Goal: Task Accomplishment & Management: Manage account settings

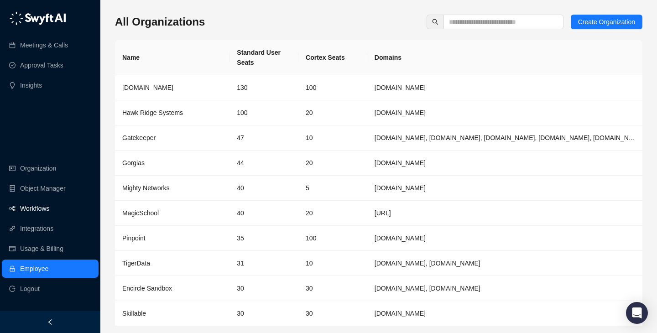
click at [49, 212] on link "Workflows" at bounding box center [34, 208] width 29 height 18
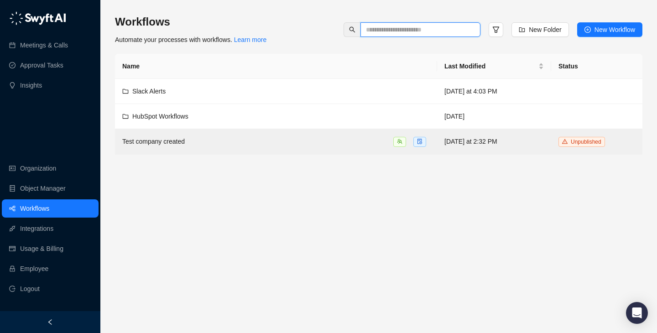
click at [422, 31] on input "text" at bounding box center [417, 30] width 102 height 10
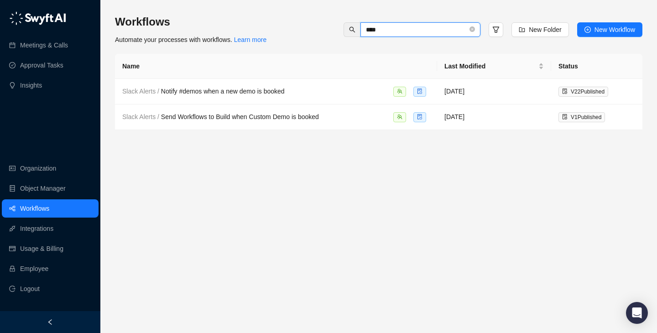
type input "*****"
click at [211, 98] on td "Slack Alerts / Notify #demos when a new demo is booked" at bounding box center [276, 92] width 322 height 26
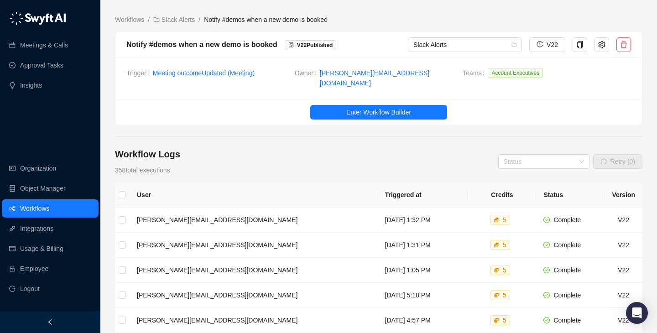
click at [325, 140] on main "Workflows / Slack Alerts / Notify #demos when a new demo is booked Notify #demo…" at bounding box center [378, 285] width 527 height 541
click at [365, 148] on div "Workflow Logs 358 total executions. Status Retry (0)" at bounding box center [378, 161] width 527 height 27
click at [309, 141] on main "Workflows / Slack Alerts / Notify #demos when a new demo is booked Notify #demo…" at bounding box center [378, 285] width 527 height 541
click at [318, 148] on div "Workflow Logs 358 total executions. Status Retry (0)" at bounding box center [378, 161] width 527 height 27
drag, startPoint x: 342, startPoint y: 129, endPoint x: 342, endPoint y: 154, distance: 24.6
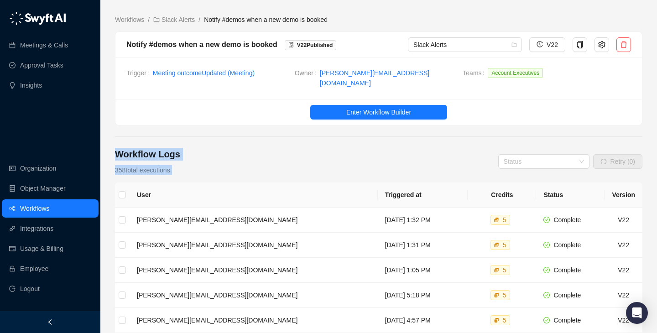
click at [342, 154] on main "Workflows / Slack Alerts / Notify #demos when a new demo is booked Notify #demo…" at bounding box center [378, 285] width 527 height 541
click at [342, 154] on div "Workflow Logs 358 total executions. Status Retry (0)" at bounding box center [378, 161] width 527 height 27
drag, startPoint x: 342, startPoint y: 154, endPoint x: 344, endPoint y: 123, distance: 31.1
click at [344, 123] on main "Workflows / Slack Alerts / Notify #demos when a new demo is booked Notify #demo…" at bounding box center [378, 285] width 527 height 541
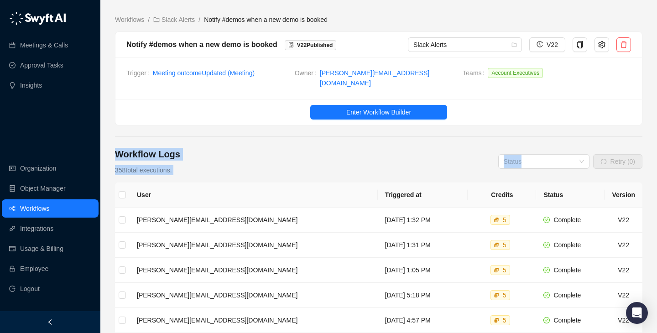
drag, startPoint x: 344, startPoint y: 123, endPoint x: 344, endPoint y: 158, distance: 35.6
click at [344, 158] on main "Workflows / Slack Alerts / Notify #demos when a new demo is booked Notify #demo…" at bounding box center [378, 285] width 527 height 541
click at [344, 158] on div "Workflow Logs 358 total executions. Status Retry (0)" at bounding box center [378, 161] width 527 height 27
drag, startPoint x: 344, startPoint y: 158, endPoint x: 142, endPoint y: 140, distance: 203.3
click at [142, 140] on main "Workflows / Slack Alerts / Notify #demos when a new demo is booked Notify #demo…" at bounding box center [378, 285] width 527 height 541
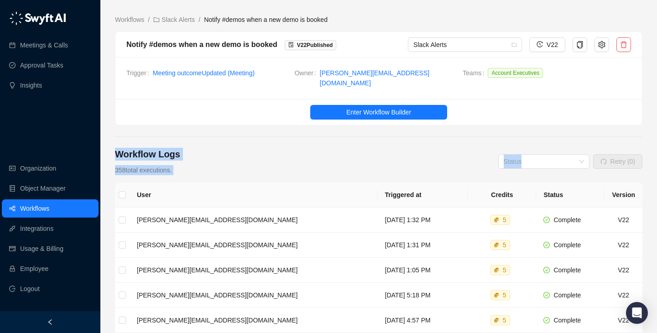
click at [142, 139] on main "Workflows / Slack Alerts / Notify #demos when a new demo is booked Notify #demo…" at bounding box center [378, 285] width 527 height 541
drag, startPoint x: 142, startPoint y: 139, endPoint x: 142, endPoint y: 164, distance: 25.1
click at [142, 164] on main "Workflows / Slack Alerts / Notify #demos when a new demo is booked Notify #demo…" at bounding box center [378, 285] width 527 height 541
click at [142, 166] on span "358 total executions." at bounding box center [143, 169] width 57 height 7
drag, startPoint x: 142, startPoint y: 164, endPoint x: 142, endPoint y: 153, distance: 11.4
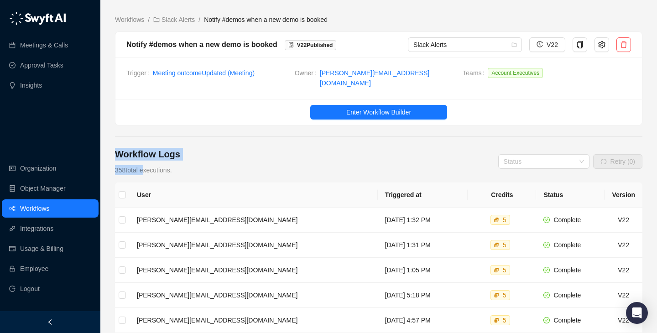
click at [142, 153] on div "Workflow Logs 358 total executions." at bounding box center [147, 161] width 65 height 27
click at [142, 153] on h4 "Workflow Logs" at bounding box center [147, 154] width 65 height 13
drag, startPoint x: 142, startPoint y: 153, endPoint x: 142, endPoint y: 165, distance: 11.9
click at [142, 165] on div "Workflow Logs 358 total executions." at bounding box center [147, 161] width 65 height 27
click at [143, 166] on span "358 total executions." at bounding box center [143, 169] width 57 height 7
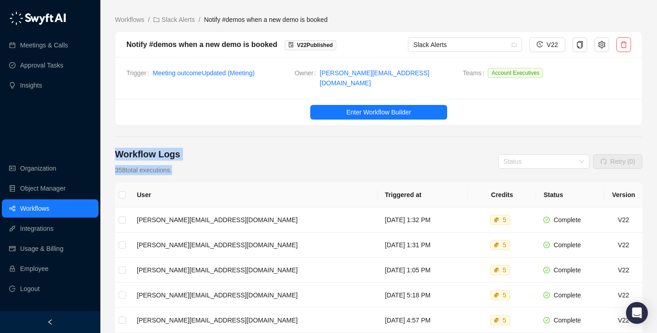
drag, startPoint x: 143, startPoint y: 166, endPoint x: 143, endPoint y: 152, distance: 13.2
click at [143, 152] on div "Workflow Logs 358 total executions." at bounding box center [147, 161] width 65 height 27
click at [143, 152] on h4 "Workflow Logs" at bounding box center [147, 154] width 65 height 13
drag, startPoint x: 143, startPoint y: 152, endPoint x: 156, endPoint y: 165, distance: 18.1
click at [156, 165] on div "Workflow Logs 358 total executions." at bounding box center [147, 161] width 65 height 27
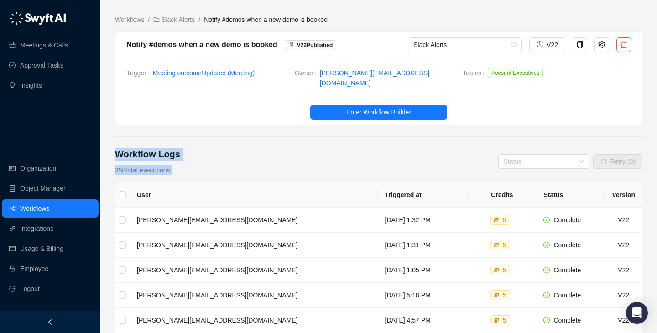
click at [156, 166] on span "358 total executions." at bounding box center [143, 169] width 57 height 7
drag, startPoint x: 156, startPoint y: 165, endPoint x: 120, endPoint y: 136, distance: 45.4
click at [120, 136] on main "Workflows / Slack Alerts / Notify #demos when a new demo is booked Notify #demo…" at bounding box center [378, 285] width 527 height 541
drag, startPoint x: 120, startPoint y: 136, endPoint x: 172, endPoint y: 163, distance: 58.3
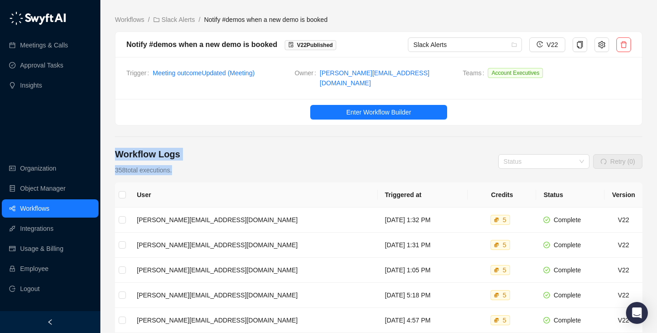
click at [172, 163] on main "Workflows / Slack Alerts / Notify #demos when a new demo is booked Notify #demo…" at bounding box center [378, 285] width 527 height 541
click at [172, 166] on span "358 total executions." at bounding box center [143, 169] width 57 height 7
click at [43, 274] on link "Employee" at bounding box center [34, 268] width 28 height 18
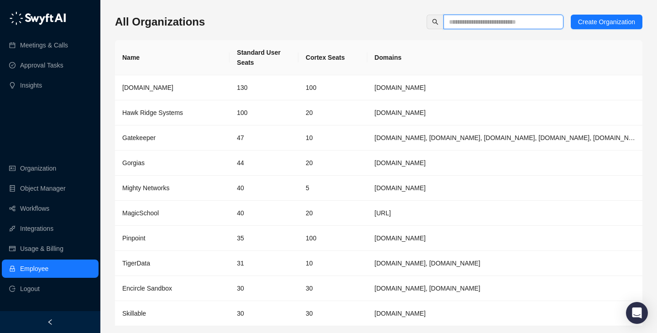
click at [483, 25] on input "text" at bounding box center [500, 22] width 102 height 10
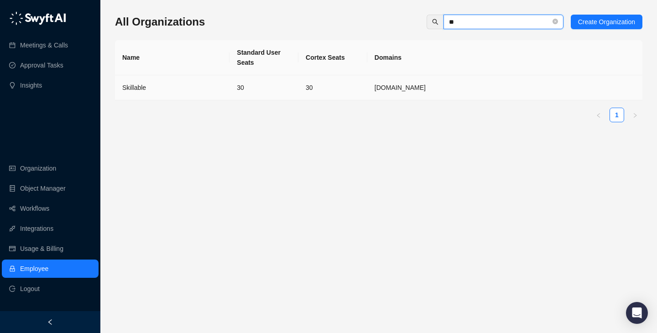
type input "**"
click at [233, 91] on td "30" at bounding box center [263, 87] width 69 height 25
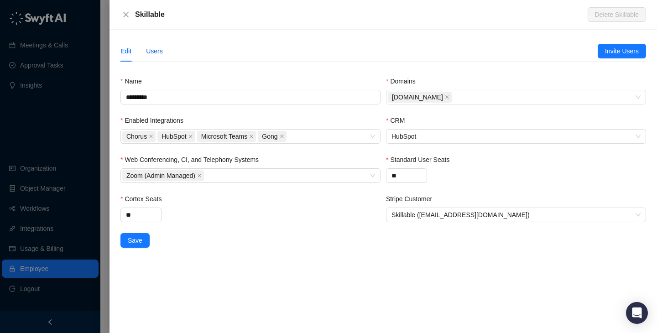
click at [151, 52] on div "Users" at bounding box center [154, 51] width 17 height 10
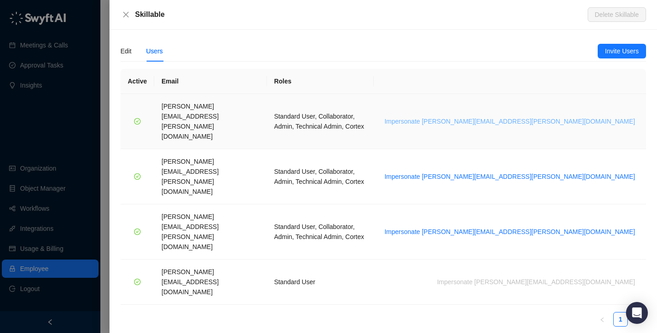
click at [540, 116] on span "Impersonate brian.olsen@skillable.com" at bounding box center [509, 121] width 250 height 10
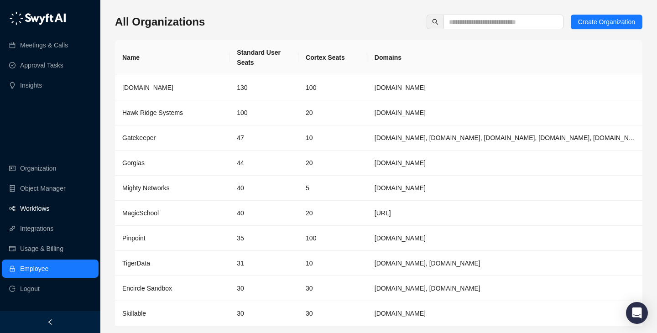
click at [49, 202] on link "Workflows" at bounding box center [34, 208] width 29 height 18
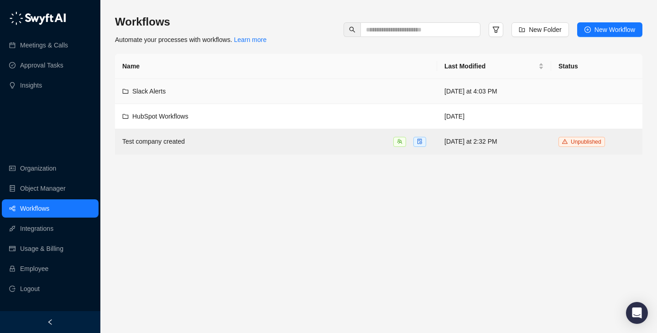
click at [339, 89] on div "Slack Alerts" at bounding box center [275, 91] width 307 height 10
click at [441, 33] on input "text" at bounding box center [417, 30] width 102 height 10
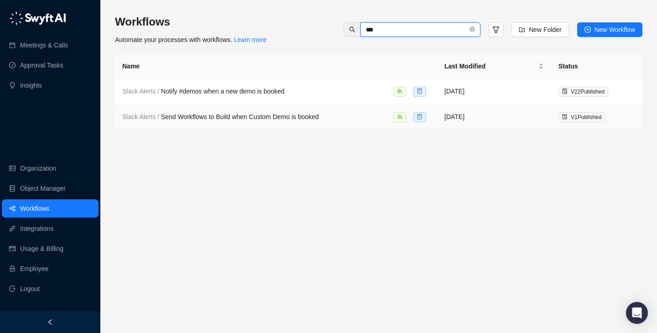
type input "***"
click at [303, 97] on td "Slack Alerts / Notify #demos when a new demo is booked" at bounding box center [276, 92] width 322 height 26
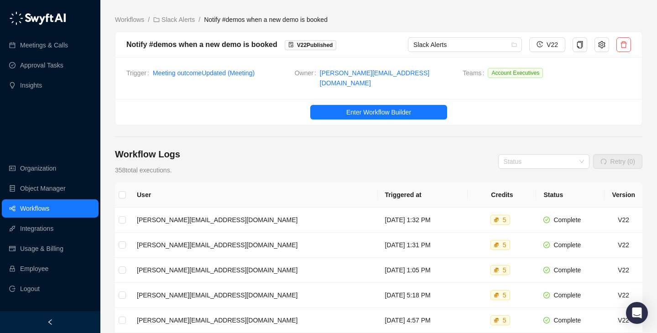
click at [372, 148] on div "Workflow Logs 358 total executions. Status Retry (0)" at bounding box center [378, 161] width 527 height 27
click at [178, 26] on main "Workflows / Slack Alerts / Notify #demos when a new demo is booked Notify #demo…" at bounding box center [378, 285] width 527 height 541
click at [183, 21] on link "Slack Alerts" at bounding box center [173, 20] width 45 height 10
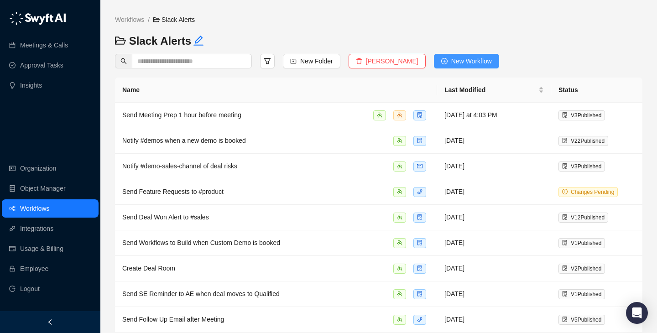
click at [457, 57] on span "New Workflow" at bounding box center [471, 61] width 41 height 10
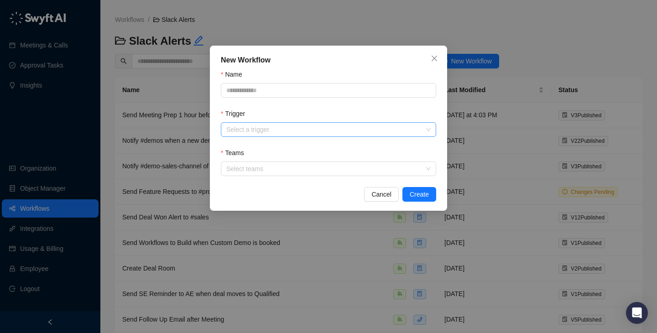
click at [330, 122] on div "Select a trigger" at bounding box center [328, 129] width 215 height 15
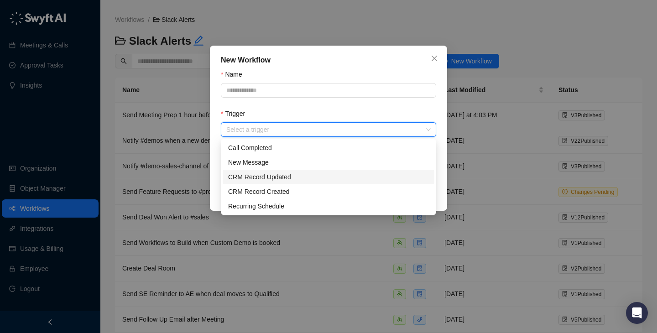
click at [316, 177] on div "CRM Record Updated" at bounding box center [328, 177] width 201 height 10
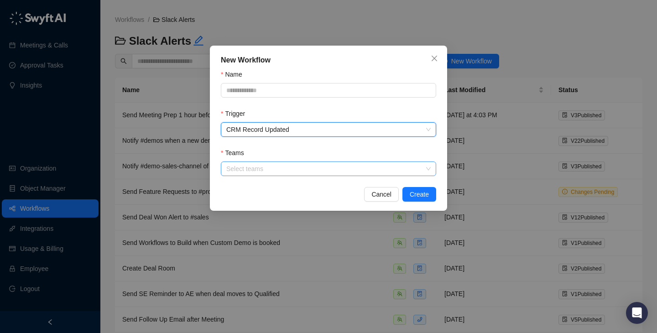
click at [264, 171] on div at bounding box center [324, 169] width 202 height 7
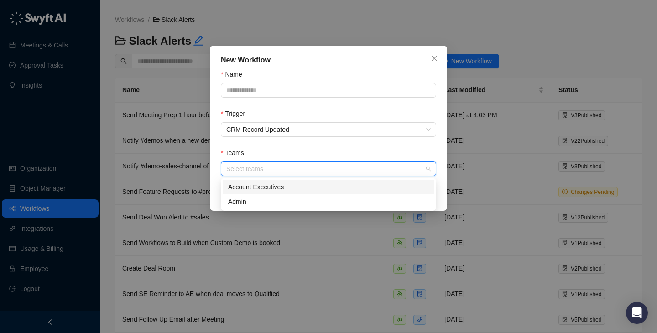
click at [271, 189] on div "Account Executives" at bounding box center [328, 187] width 201 height 10
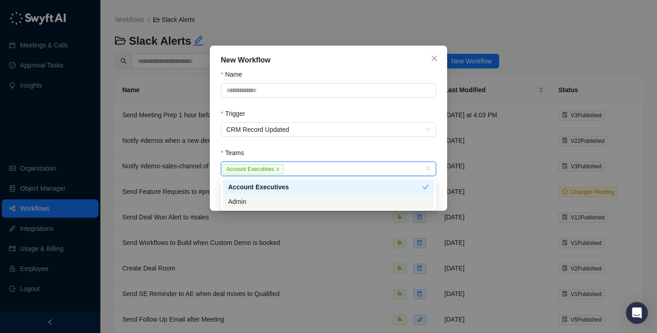
click at [275, 204] on div "Admin" at bounding box center [328, 202] width 201 height 10
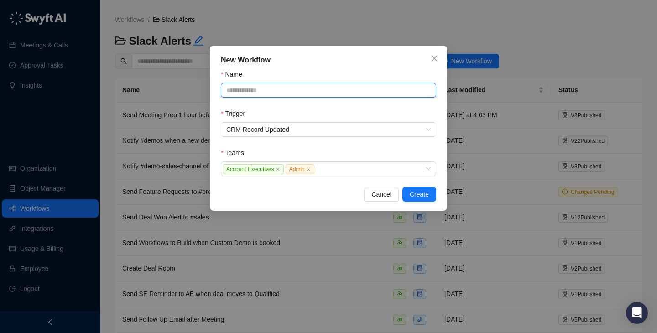
click at [274, 96] on input "Name" at bounding box center [328, 90] width 215 height 15
type input "**********"
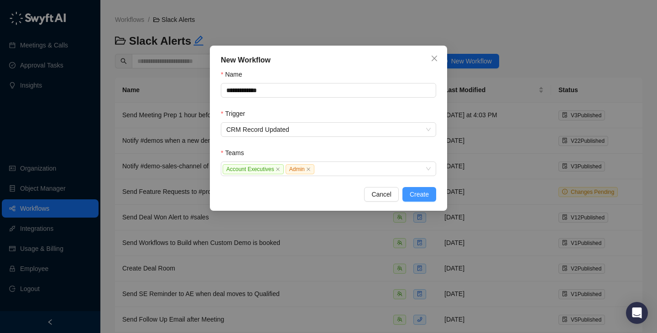
click at [411, 197] on span "Create" at bounding box center [419, 194] width 19 height 10
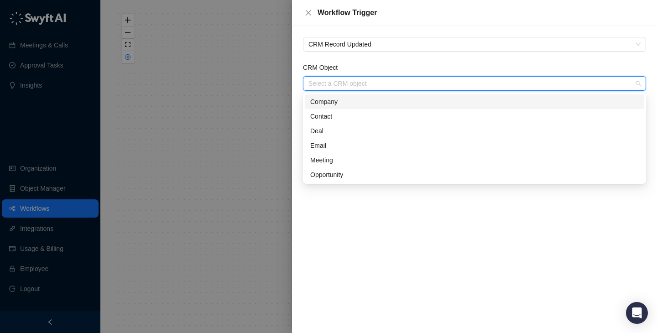
click at [391, 82] on input "CRM Object" at bounding box center [471, 84] width 327 height 14
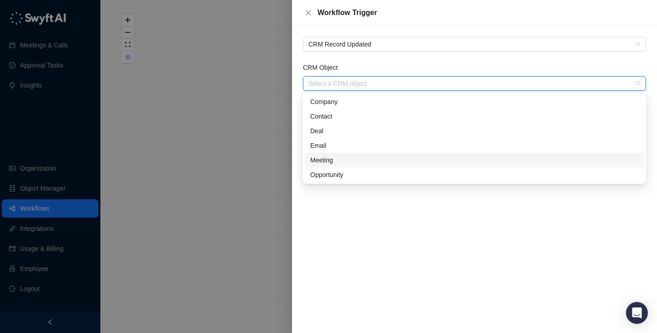
click at [380, 161] on div "Meeting" at bounding box center [474, 160] width 328 height 10
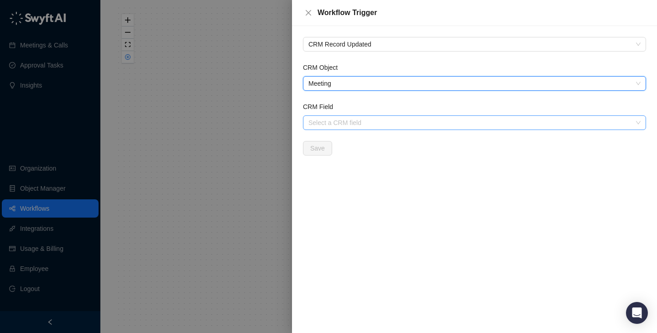
click at [344, 121] on input "CRM Field" at bounding box center [471, 123] width 327 height 14
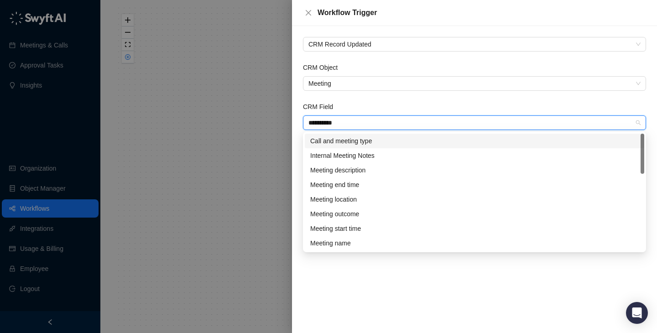
type input "**********"
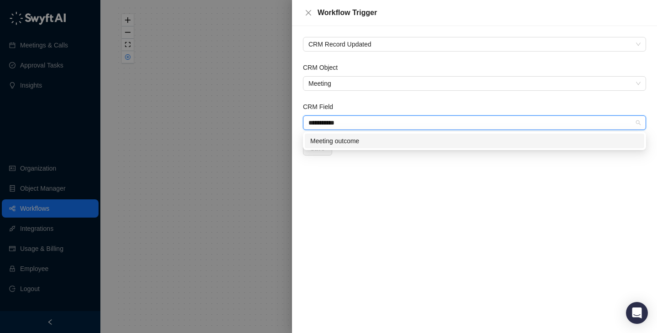
click at [355, 145] on div "Meeting outcome" at bounding box center [474, 141] width 328 height 10
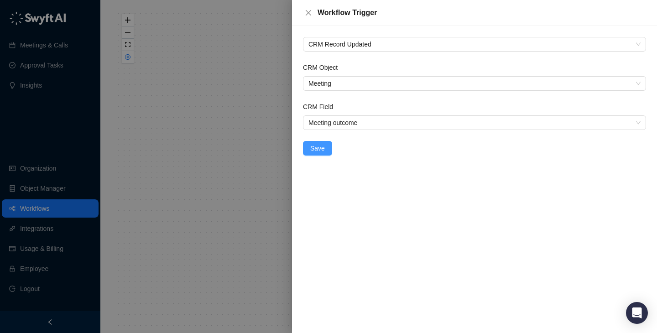
click at [319, 150] on span "Save" at bounding box center [317, 148] width 15 height 10
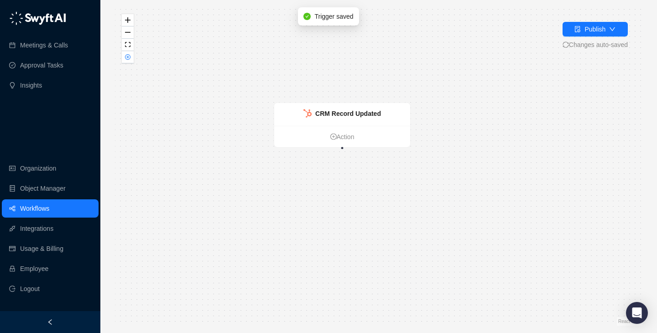
drag, startPoint x: 291, startPoint y: 190, endPoint x: 253, endPoint y: 146, distance: 57.9
click at [253, 146] on div "CRM Record Updated Action" at bounding box center [378, 166] width 527 height 318
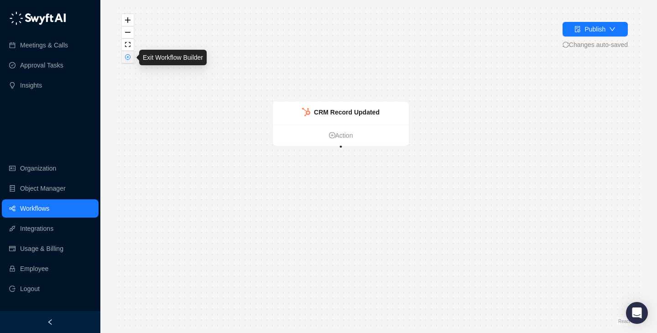
click at [129, 58] on icon "close-circle" at bounding box center [127, 57] width 5 height 5
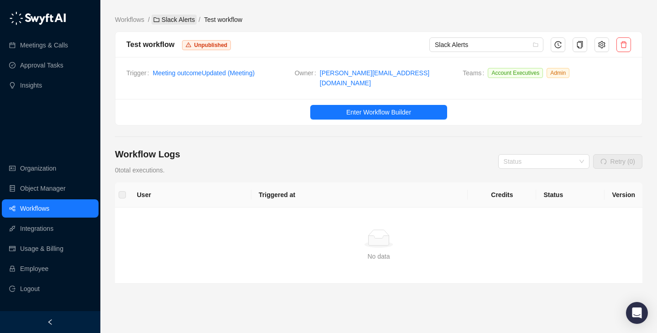
click at [176, 18] on link "Slack Alerts" at bounding box center [173, 20] width 45 height 10
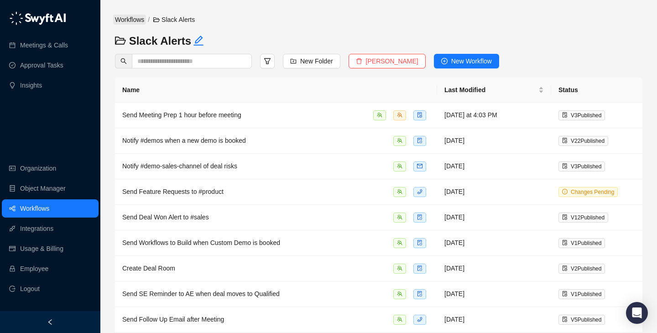
click at [140, 19] on link "Workflows" at bounding box center [129, 20] width 33 height 10
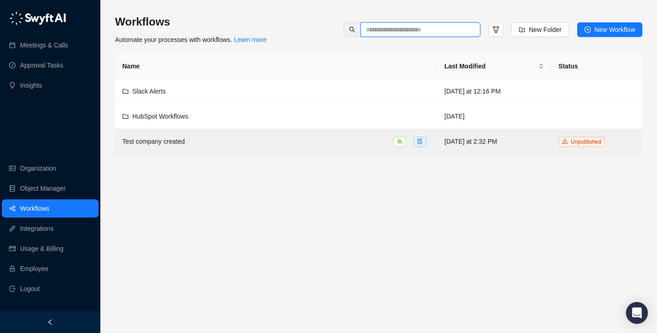
click at [410, 25] on input "text" at bounding box center [417, 30] width 102 height 10
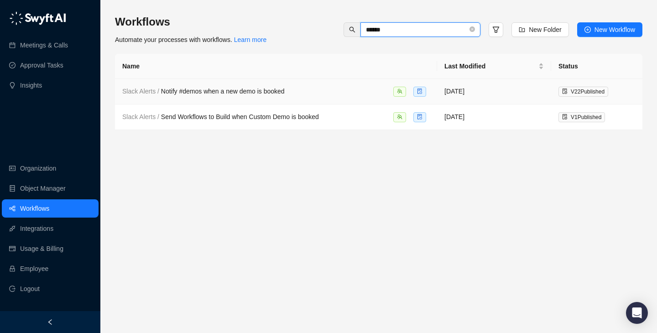
type input "******"
click at [301, 94] on div "Slack Alerts / Notify #demos when a new demo is booked" at bounding box center [275, 91] width 307 height 10
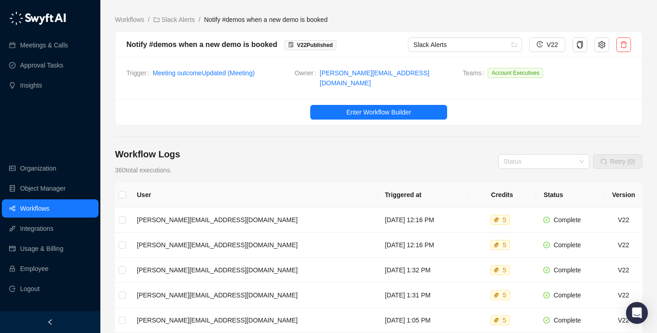
click at [355, 163] on div "Workflow Logs 360 total executions. Status Retry (0)" at bounding box center [378, 161] width 527 height 27
click at [348, 136] on div at bounding box center [378, 136] width 527 height 0
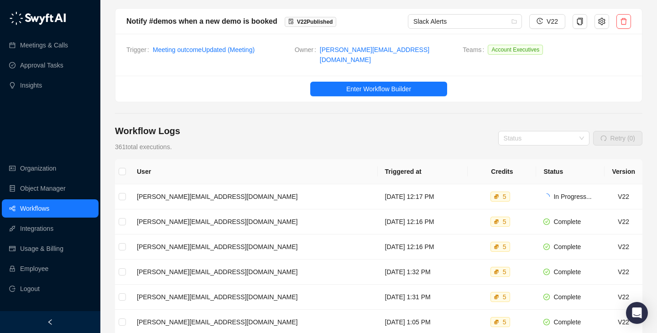
scroll to position [18, 0]
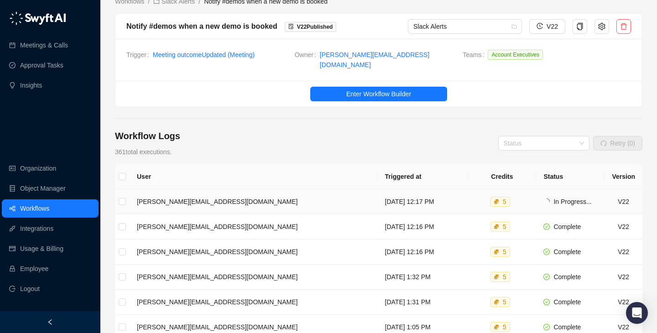
click at [382, 197] on td "[DATE] 12:17 PM" at bounding box center [423, 201] width 90 height 25
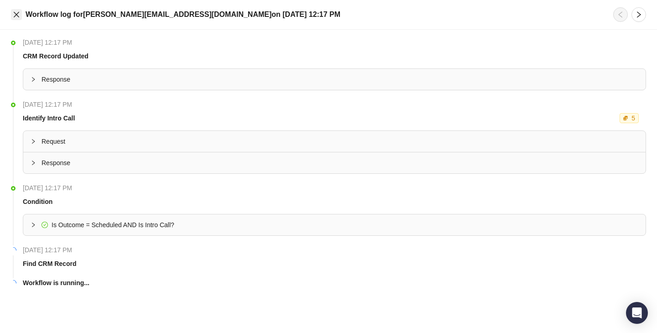
click at [15, 15] on icon "close" at bounding box center [16, 14] width 7 height 7
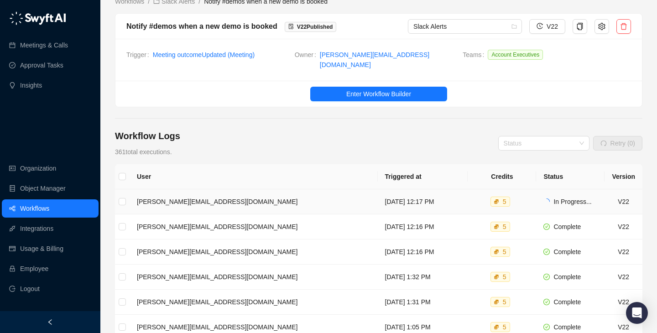
click at [378, 190] on td "[DATE] 12:17 PM" at bounding box center [423, 201] width 90 height 25
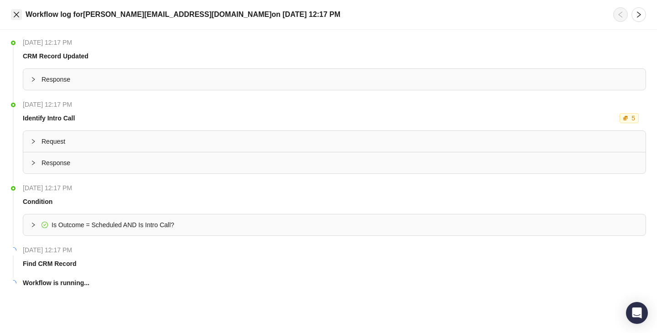
click at [15, 15] on icon "close" at bounding box center [16, 14] width 7 height 7
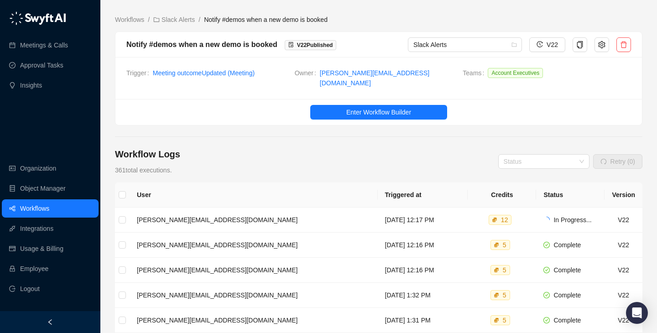
click at [409, 196] on th "Triggered at" at bounding box center [423, 194] width 90 height 25
click at [409, 211] on td "Tuesday, 09/02/25, 12:17 PM" at bounding box center [423, 219] width 90 height 25
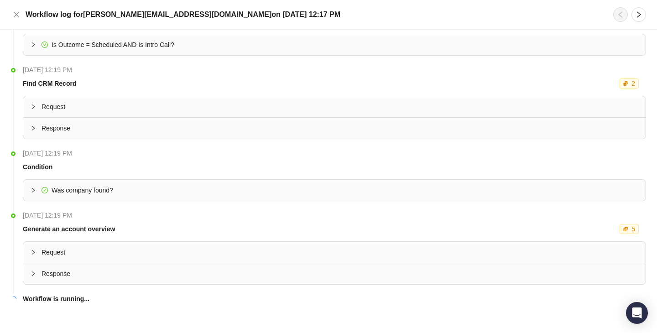
scroll to position [186, 0]
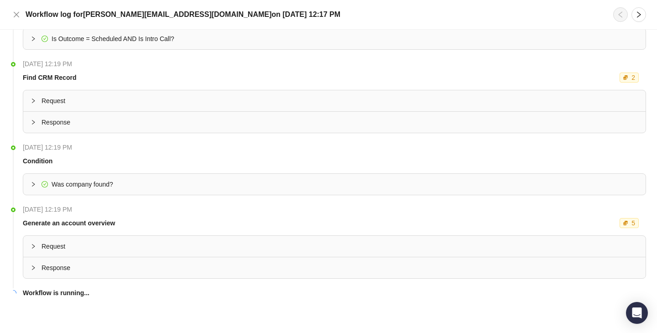
click at [131, 186] on span "Was company found?" at bounding box center [339, 184] width 596 height 10
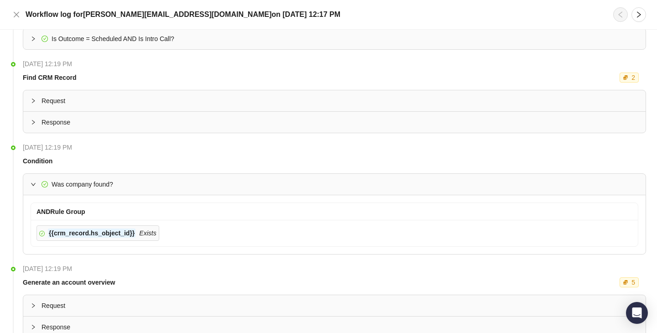
scroll to position [245, 0]
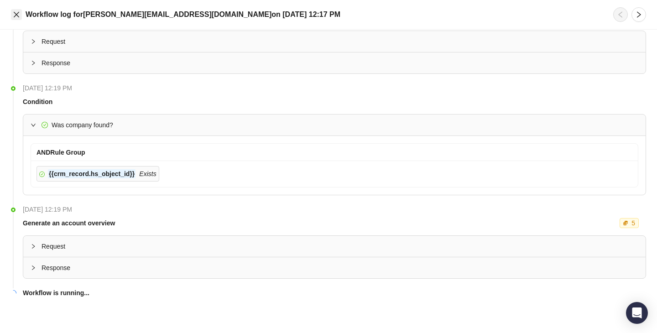
click at [14, 15] on icon "close" at bounding box center [16, 14] width 7 height 7
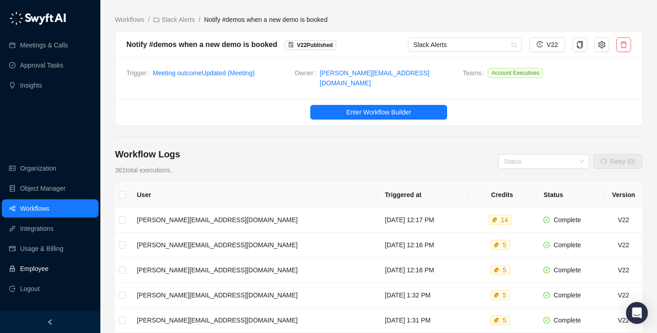
click at [48, 270] on link "Employee" at bounding box center [34, 268] width 28 height 18
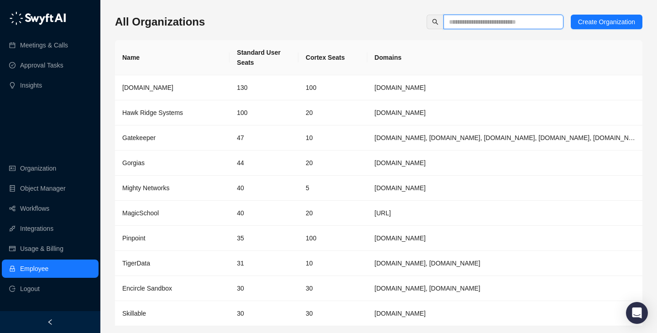
click at [484, 19] on input "text" at bounding box center [500, 22] width 102 height 10
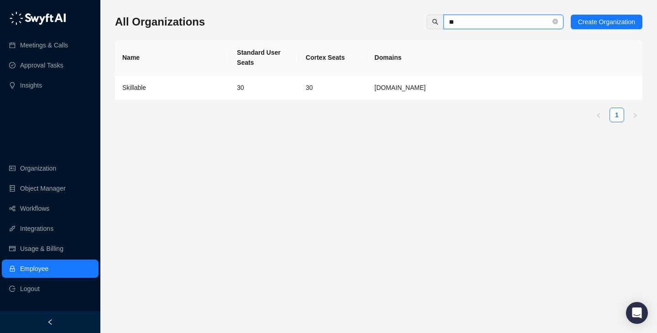
type input "**"
click at [317, 86] on td "30" at bounding box center [332, 87] width 69 height 25
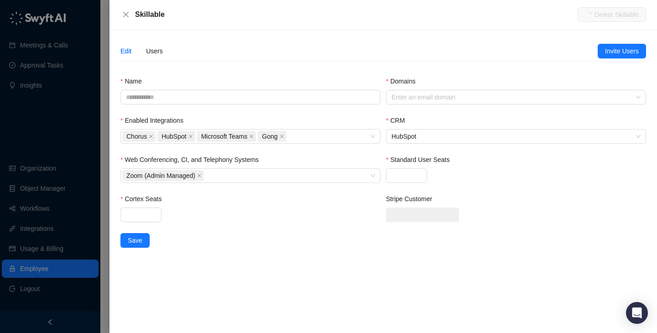
type input "*********"
type input "**"
click at [154, 47] on div "Users" at bounding box center [154, 51] width 17 height 10
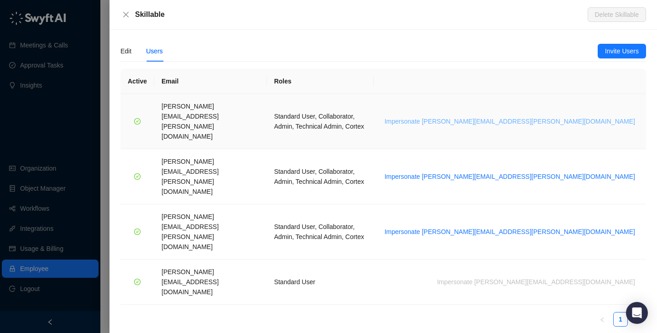
click at [536, 116] on span "Impersonate brian.olsen@skillable.com" at bounding box center [509, 121] width 250 height 10
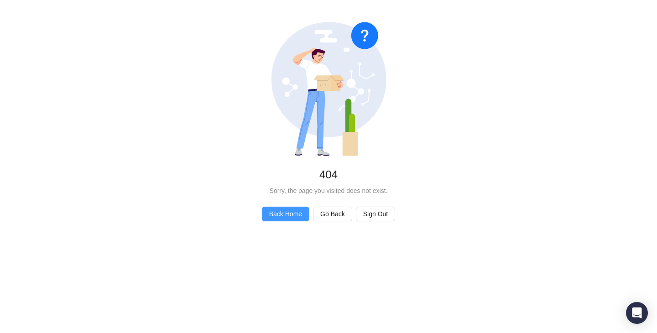
click at [299, 208] on button "Back Home" at bounding box center [285, 214] width 47 height 15
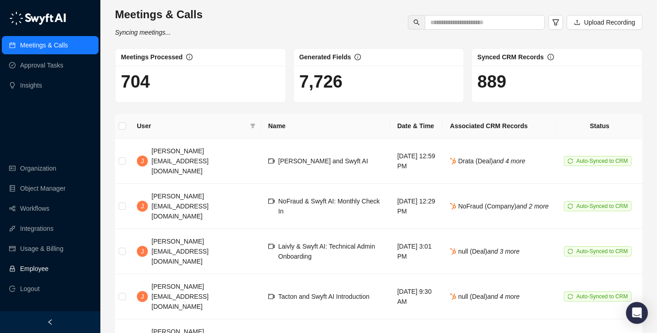
click at [48, 267] on link "Employee" at bounding box center [34, 268] width 28 height 18
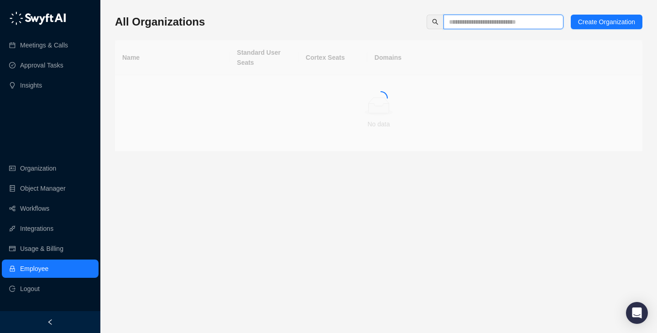
click at [468, 26] on input "text" at bounding box center [500, 22] width 102 height 10
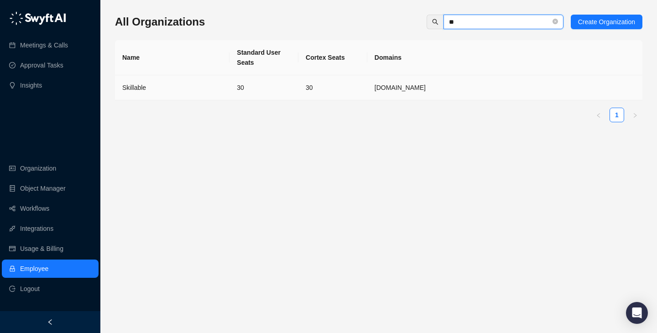
type input "**"
click at [164, 93] on td "Skillable" at bounding box center [172, 87] width 114 height 25
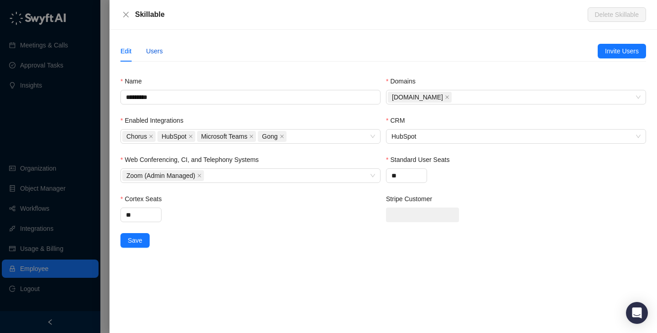
click at [162, 55] on div "Users" at bounding box center [154, 51] width 17 height 10
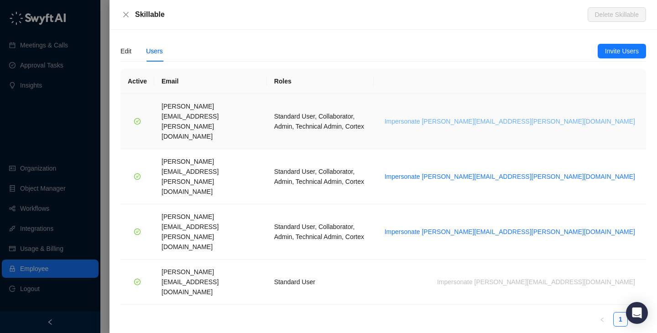
click at [539, 116] on span "Impersonate [PERSON_NAME][EMAIL_ADDRESS][PERSON_NAME][DOMAIN_NAME]" at bounding box center [509, 121] width 250 height 10
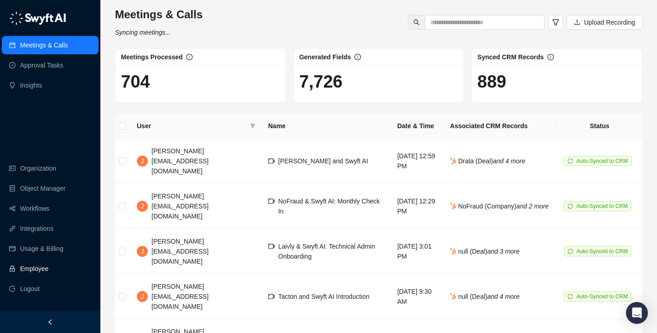
click at [48, 266] on link "Employee" at bounding box center [34, 268] width 28 height 18
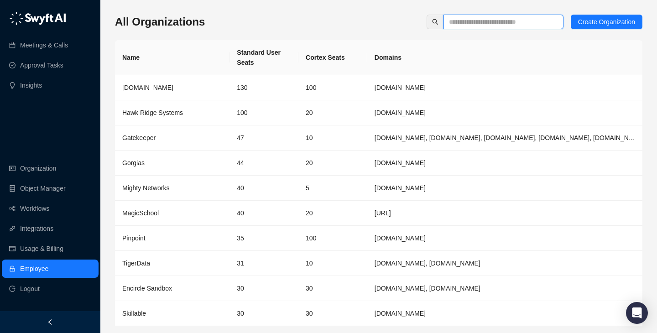
click at [452, 20] on input "text" at bounding box center [500, 22] width 102 height 10
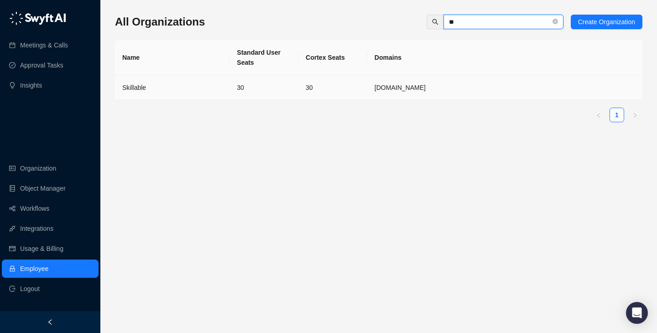
type input "**"
click at [322, 86] on td "30" at bounding box center [332, 87] width 69 height 25
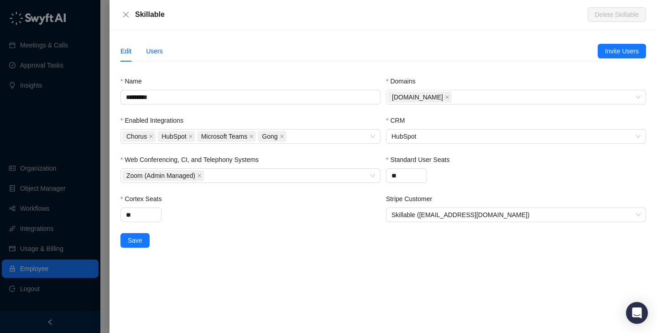
click at [159, 52] on div "Users" at bounding box center [154, 51] width 17 height 10
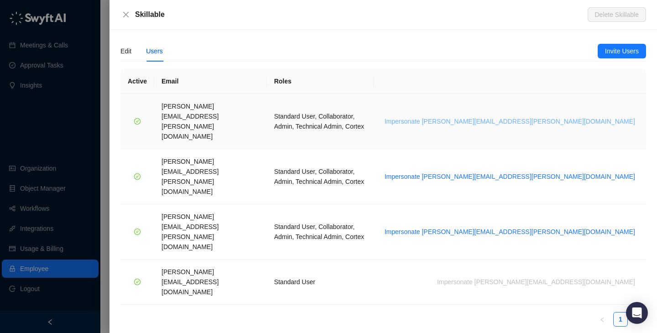
click at [576, 116] on span "Impersonate brian.olsen@skillable.com" at bounding box center [509, 121] width 250 height 10
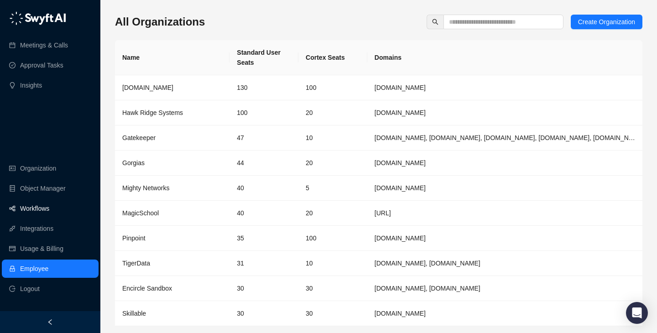
click at [49, 208] on link "Workflows" at bounding box center [34, 208] width 29 height 18
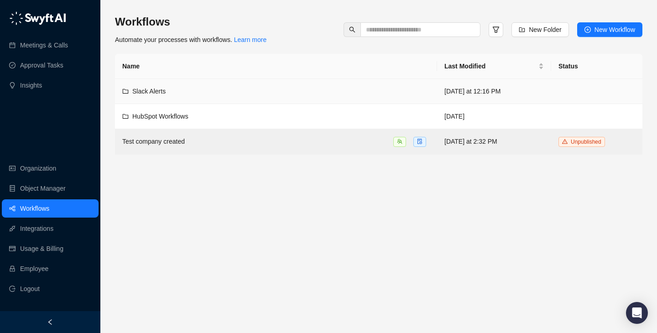
click at [268, 89] on div "Slack Alerts" at bounding box center [275, 91] width 307 height 10
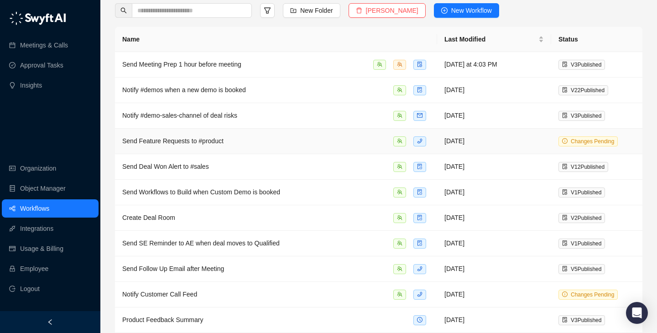
scroll to position [51, 0]
click at [312, 159] on td "Send Deal Won Alert to #sales" at bounding box center [276, 167] width 322 height 26
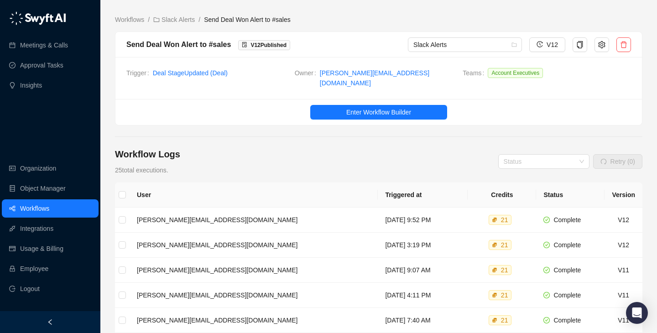
click at [368, 157] on div "Workflow Logs 25 total executions. Status Retry (0)" at bounding box center [378, 161] width 527 height 27
click at [190, 22] on link "Slack Alerts" at bounding box center [173, 20] width 45 height 10
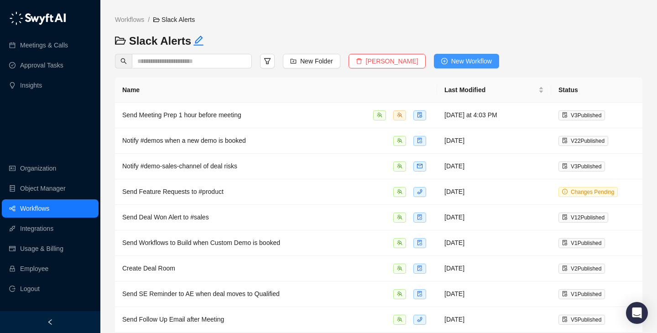
click at [451, 63] on span "New Workflow" at bounding box center [471, 61] width 41 height 10
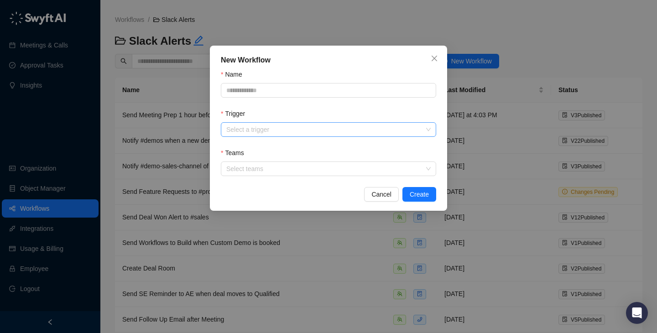
click at [274, 124] on input "Trigger" at bounding box center [325, 130] width 199 height 14
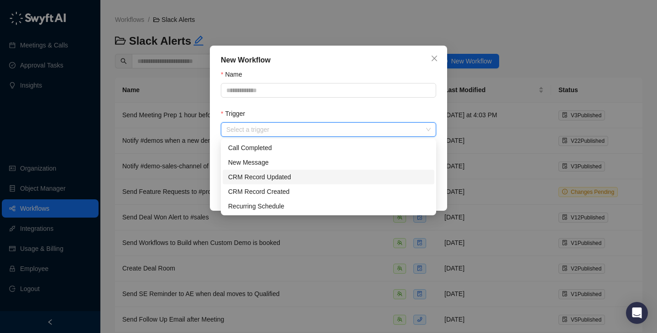
drag, startPoint x: 267, startPoint y: 189, endPoint x: 272, endPoint y: 176, distance: 14.7
click at [272, 176] on div "Call Completed New Message CRM Record Updated CRM Record Created Recurring Sche…" at bounding box center [329, 176] width 212 height 73
click at [272, 176] on div "CRM Record Updated" at bounding box center [328, 177] width 201 height 10
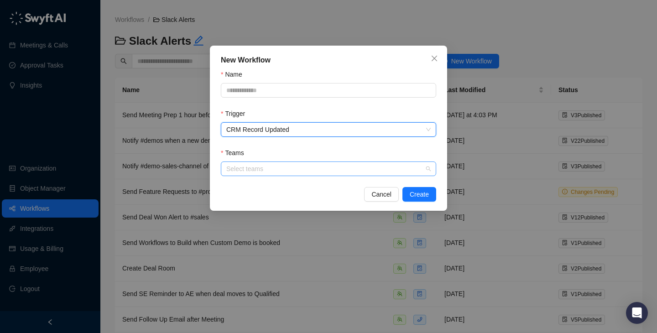
click at [270, 168] on div at bounding box center [324, 169] width 202 height 7
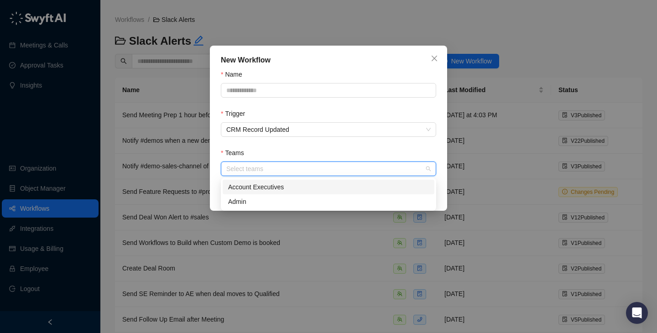
click at [275, 187] on div "Account Executives" at bounding box center [328, 187] width 201 height 10
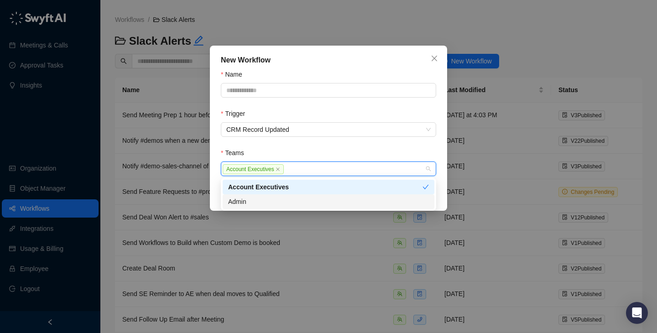
click at [275, 204] on div "Admin" at bounding box center [328, 202] width 201 height 10
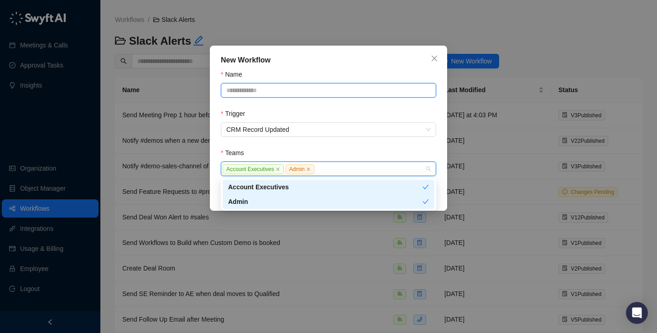
click at [264, 92] on input "Name" at bounding box center [328, 90] width 215 height 15
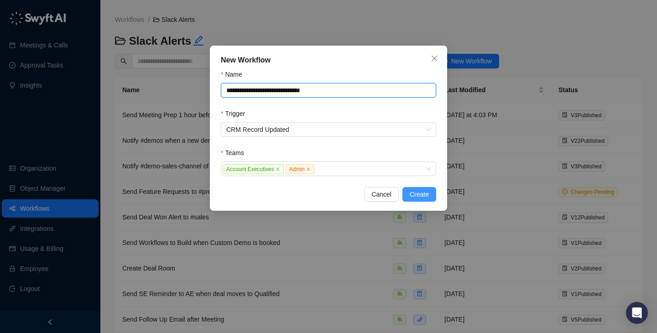
type input "**********"
click at [418, 193] on span "Create" at bounding box center [419, 194] width 19 height 10
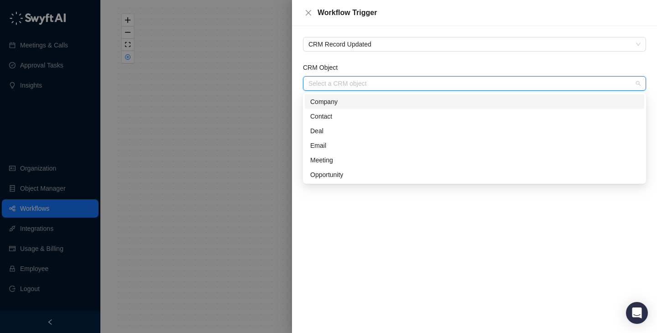
click at [352, 85] on input "CRM Object" at bounding box center [471, 84] width 327 height 14
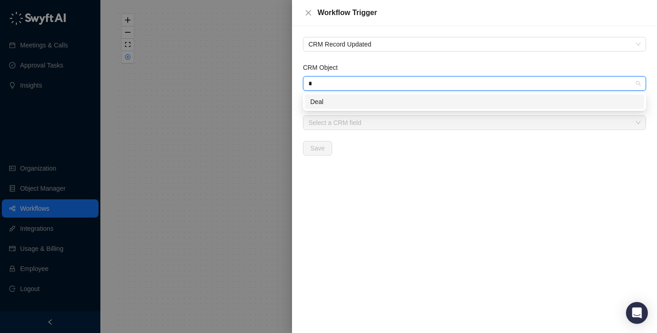
type input "**"
click at [353, 104] on div "Deal" at bounding box center [474, 102] width 328 height 10
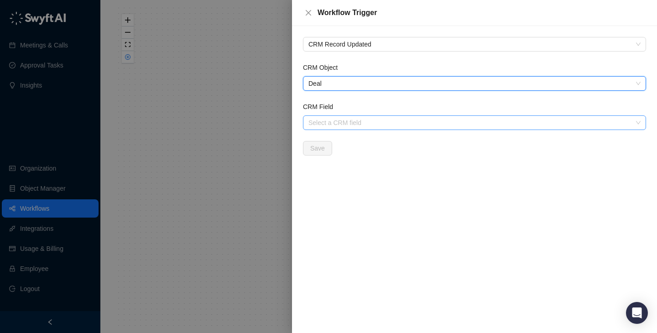
click at [353, 122] on input "CRM Field" at bounding box center [471, 123] width 327 height 14
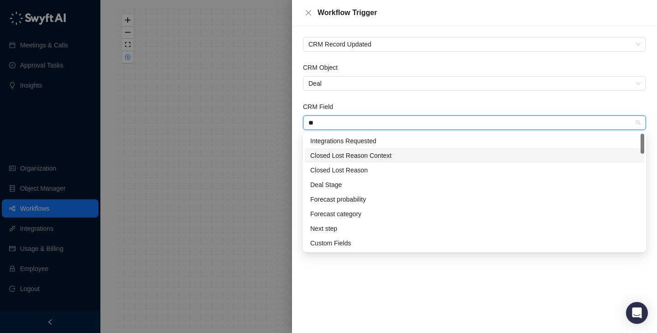
type input "***"
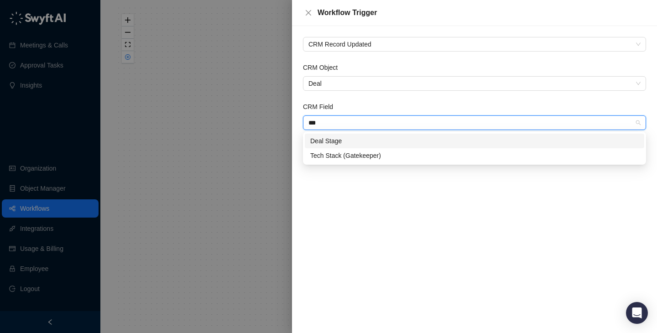
click at [332, 146] on div "Deal Stage" at bounding box center [474, 141] width 339 height 15
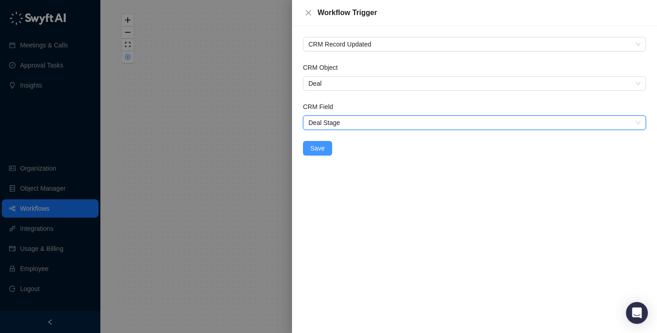
click at [321, 152] on span "Save" at bounding box center [317, 148] width 15 height 10
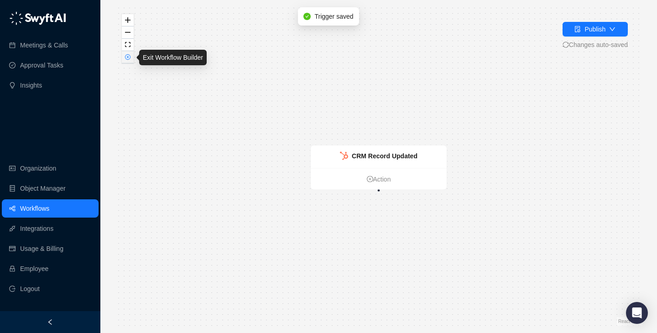
click at [129, 56] on icon "close-circle" at bounding box center [127, 57] width 5 height 5
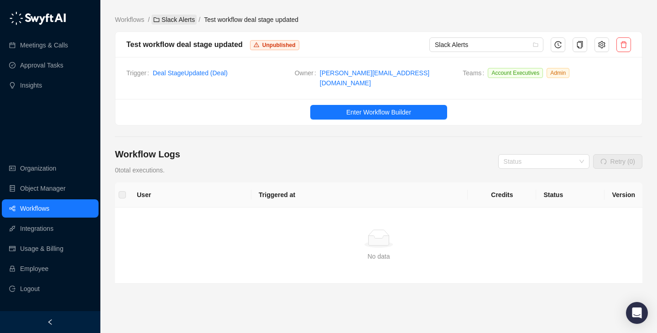
click at [167, 20] on link "Slack Alerts" at bounding box center [173, 20] width 45 height 10
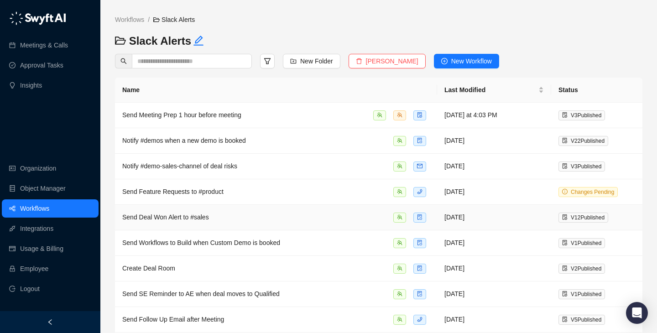
click at [284, 219] on div "Send Deal Won Alert to #sales" at bounding box center [275, 217] width 307 height 10
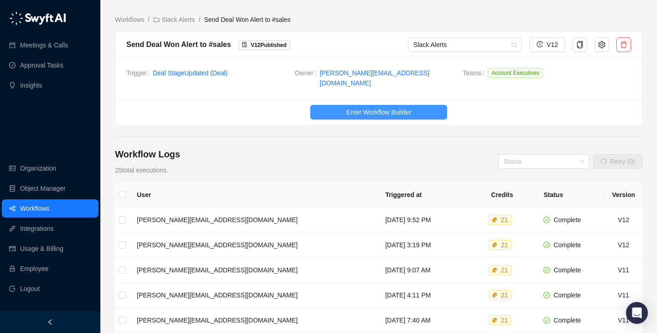
click at [355, 107] on span "Enter Workflow Builder" at bounding box center [378, 112] width 65 height 10
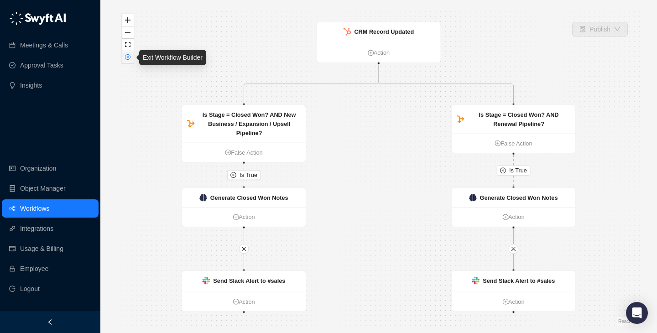
click at [128, 60] on button "button" at bounding box center [128, 57] width 12 height 12
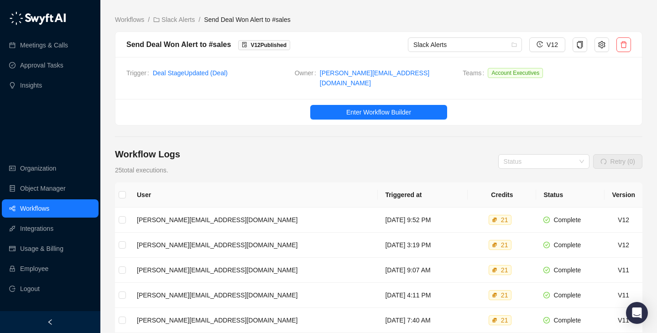
click at [181, 22] on link "Slack Alerts" at bounding box center [173, 20] width 45 height 10
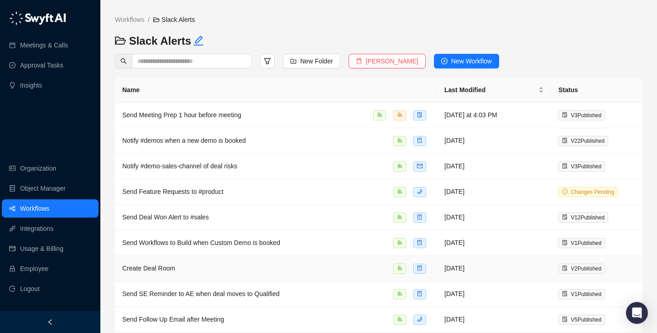
scroll to position [182, 0]
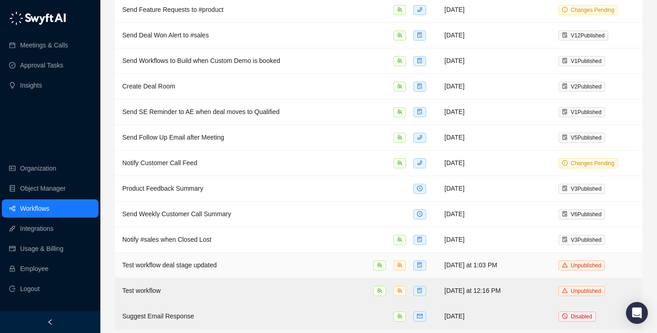
click at [332, 265] on div "Test workflow deal stage updated" at bounding box center [275, 265] width 307 height 10
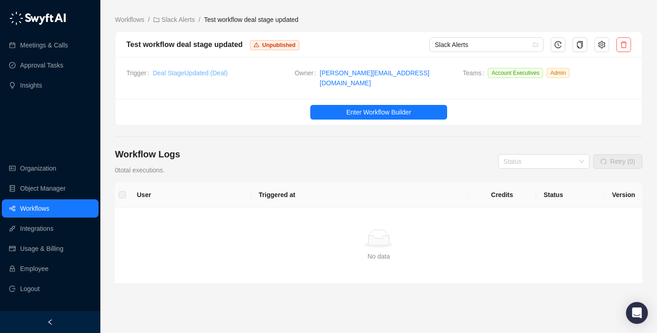
click at [222, 70] on link "Deal Stage Updated ( Deal )" at bounding box center [190, 72] width 75 height 7
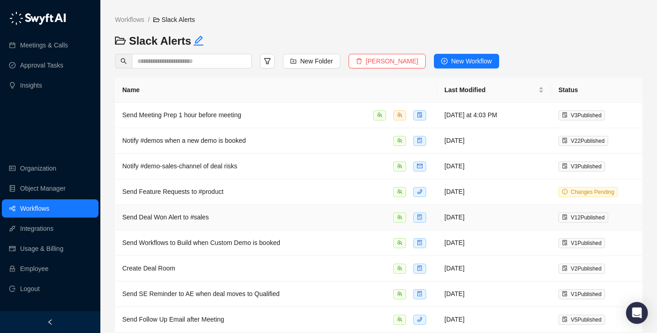
click at [309, 213] on div "Send Deal Won Alert to #sales" at bounding box center [275, 217] width 307 height 10
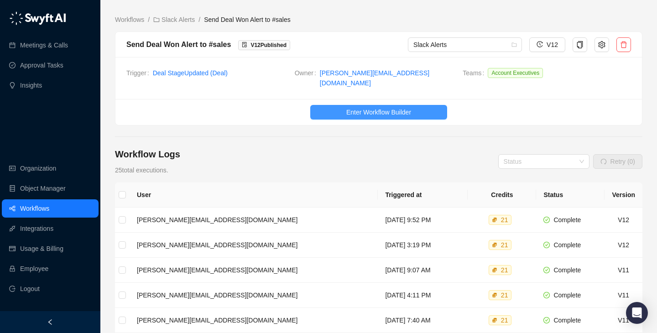
click at [361, 108] on span "Enter Workflow Builder" at bounding box center [378, 112] width 65 height 10
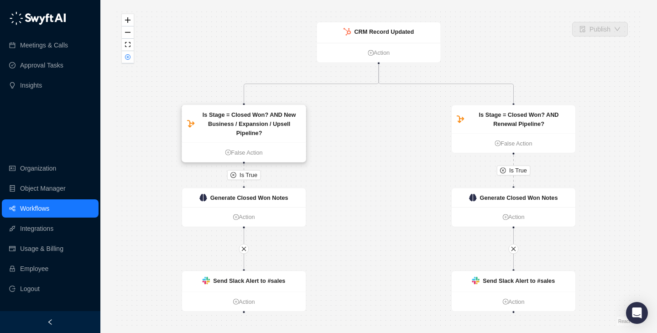
click at [278, 124] on strong "Is Stage = Closed Won? AND New Business / Expansion / Upsell Pipeline?" at bounding box center [248, 123] width 93 height 25
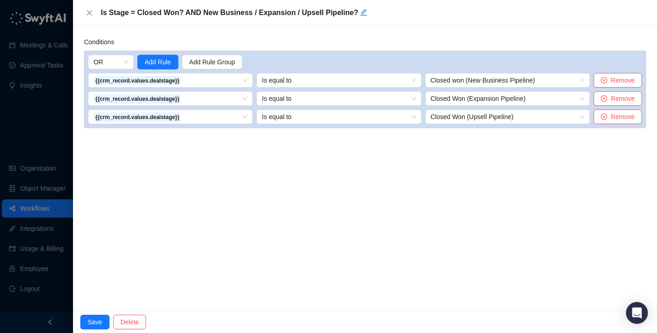
click at [19, 121] on div at bounding box center [328, 166] width 657 height 333
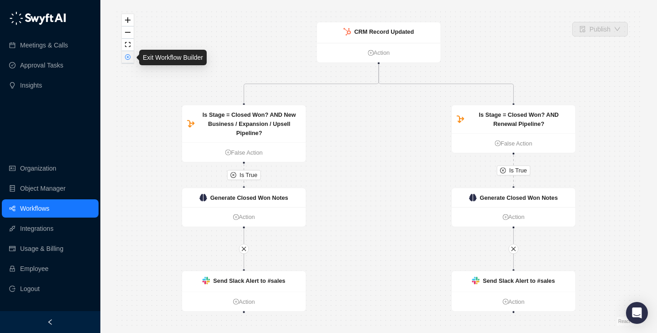
click at [126, 55] on icon "close-circle" at bounding box center [127, 57] width 5 height 5
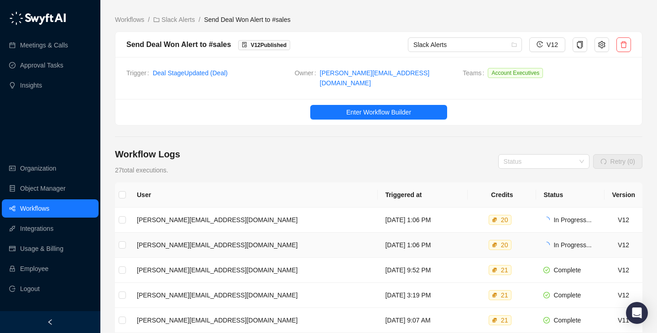
click at [378, 233] on td "[DATE] 1:06 PM" at bounding box center [423, 245] width 90 height 25
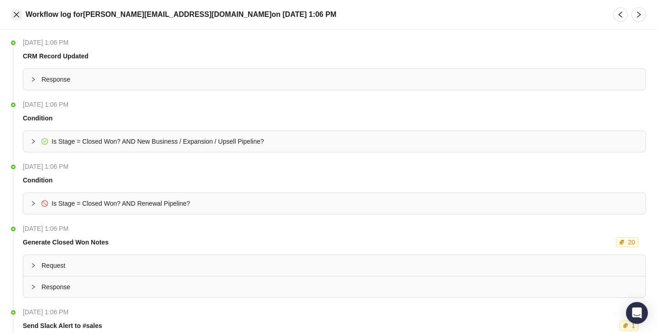
click at [16, 14] on icon "close" at bounding box center [16, 14] width 7 height 7
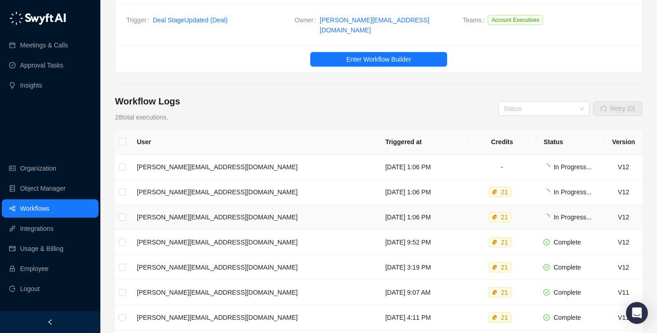
scroll to position [53, 0]
click at [433, 159] on td "[DATE] 1:06 PM" at bounding box center [423, 166] width 90 height 25
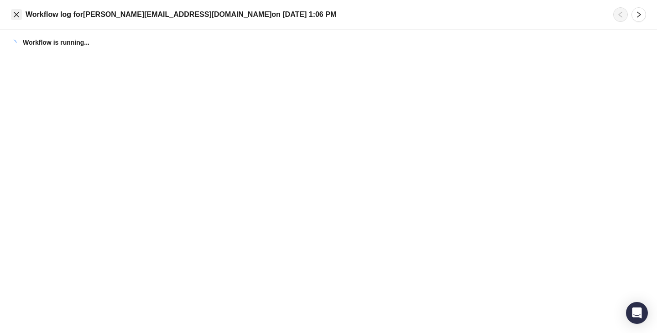
click at [17, 17] on icon "close" at bounding box center [16, 14] width 7 height 7
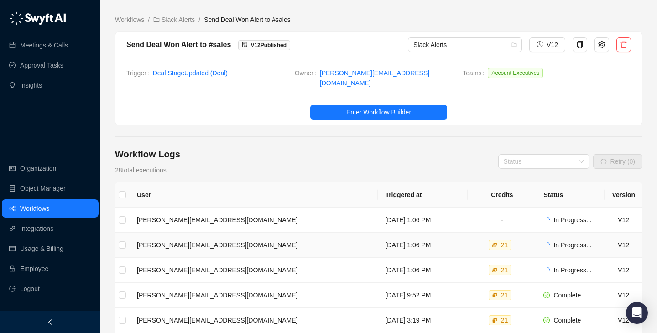
click at [434, 243] on td "Tuesday, 09/02/25, 1:06 PM" at bounding box center [423, 245] width 90 height 25
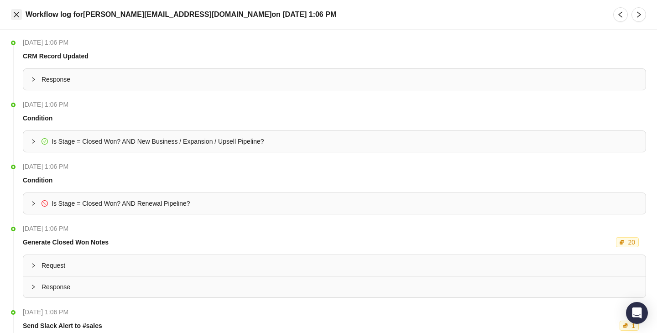
click at [19, 15] on icon "close" at bounding box center [16, 14] width 7 height 7
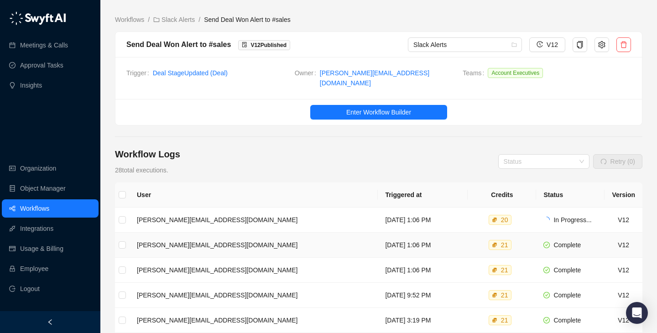
click at [445, 235] on td "[DATE] 1:06 PM" at bounding box center [423, 245] width 90 height 25
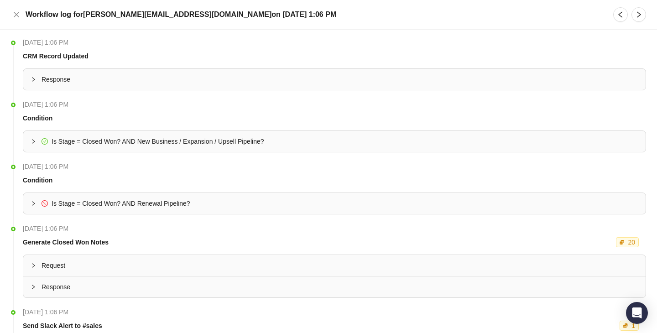
scroll to position [103, 0]
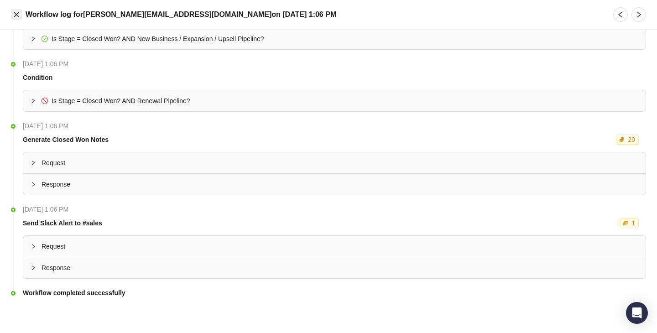
click at [19, 13] on icon "close" at bounding box center [16, 14] width 7 height 7
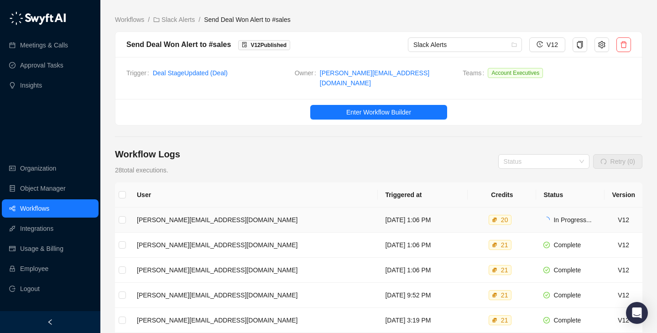
click at [431, 210] on td "Tuesday, 09/02/25, 1:06 PM" at bounding box center [423, 219] width 90 height 25
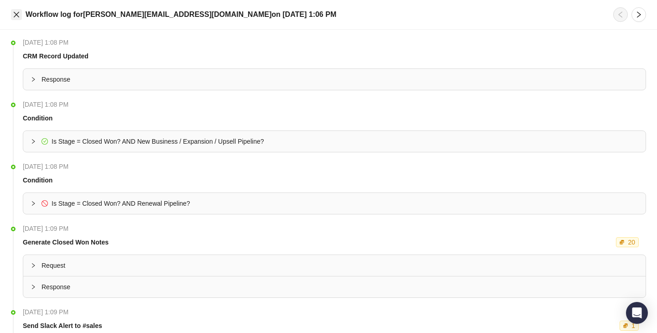
click at [12, 18] on button "Close" at bounding box center [16, 14] width 11 height 11
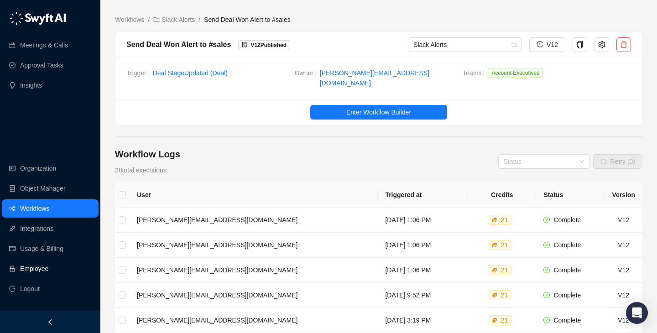
click at [44, 271] on link "Employee" at bounding box center [34, 268] width 28 height 18
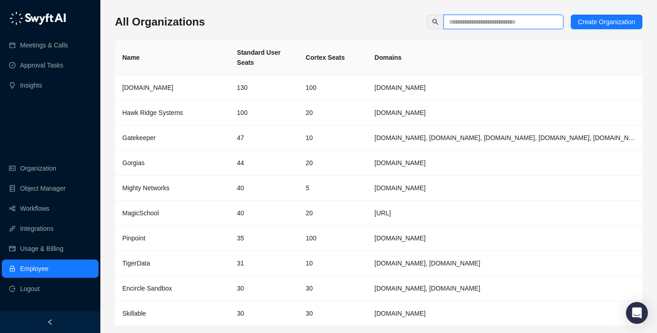
click at [504, 24] on input "text" at bounding box center [500, 22] width 102 height 10
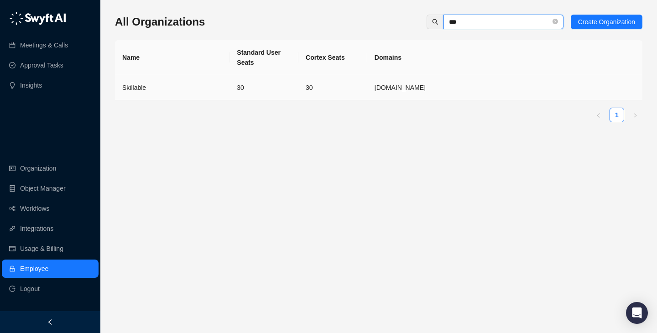
type input "***"
click at [284, 91] on td "30" at bounding box center [263, 87] width 69 height 25
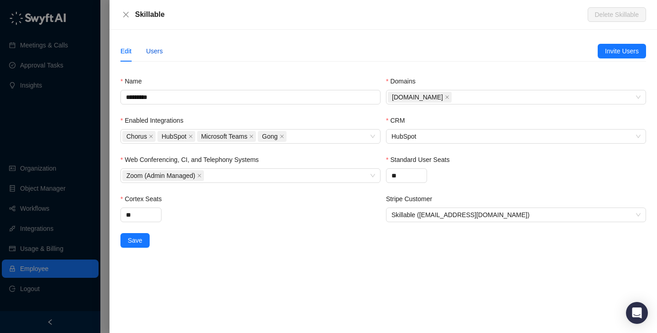
click at [149, 52] on div "Users" at bounding box center [154, 51] width 17 height 10
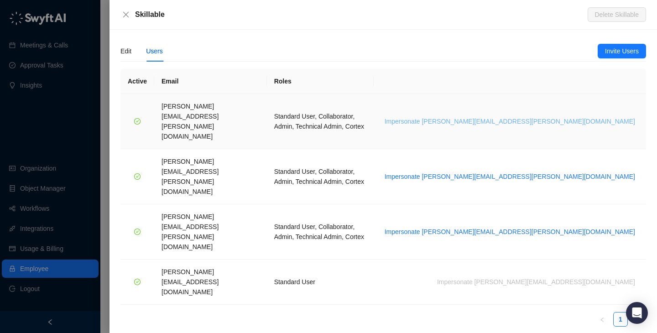
click at [565, 116] on span "Impersonate [PERSON_NAME][EMAIL_ADDRESS][PERSON_NAME][DOMAIN_NAME]" at bounding box center [509, 121] width 250 height 10
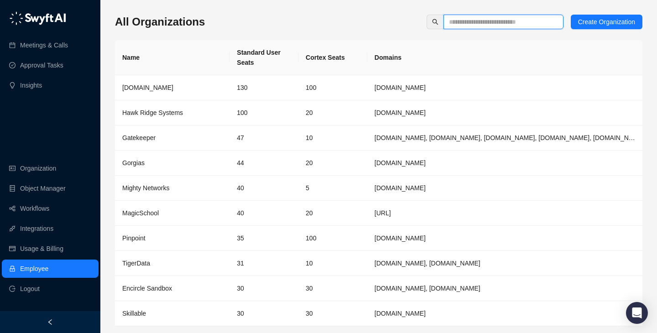
click at [486, 21] on input "text" at bounding box center [500, 22] width 102 height 10
type input "*"
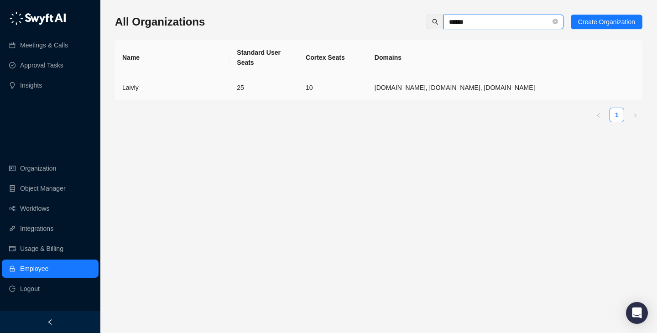
type input "******"
click at [272, 84] on td "25" at bounding box center [263, 87] width 69 height 25
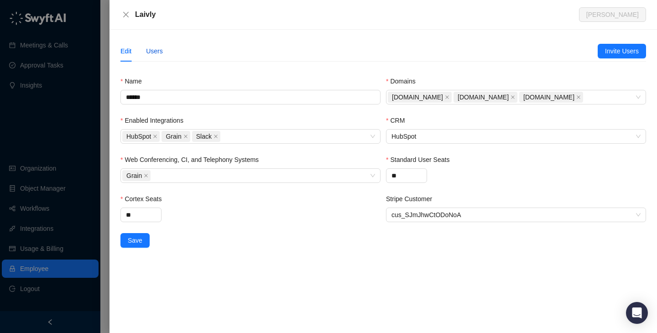
click at [152, 48] on div "Users" at bounding box center [154, 51] width 17 height 10
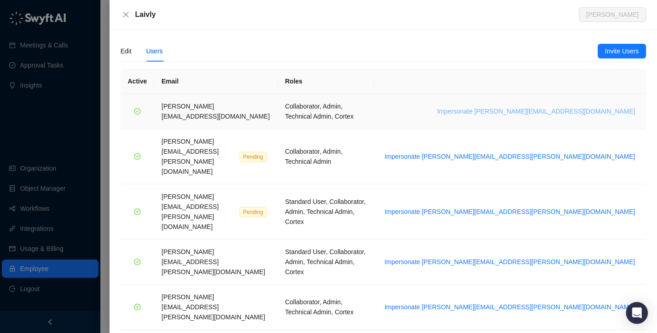
click at [550, 106] on span "Impersonate [PERSON_NAME][EMAIL_ADDRESS][DOMAIN_NAME]" at bounding box center [536, 111] width 198 height 10
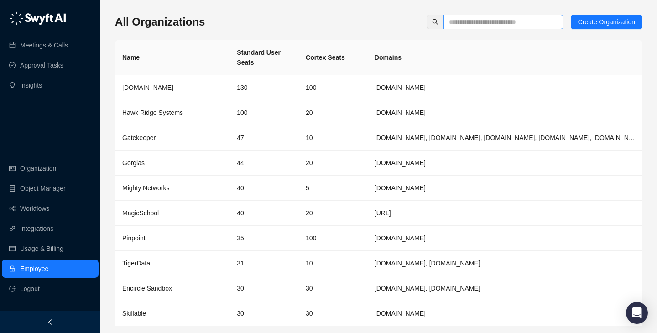
click at [461, 29] on span at bounding box center [503, 22] width 120 height 15
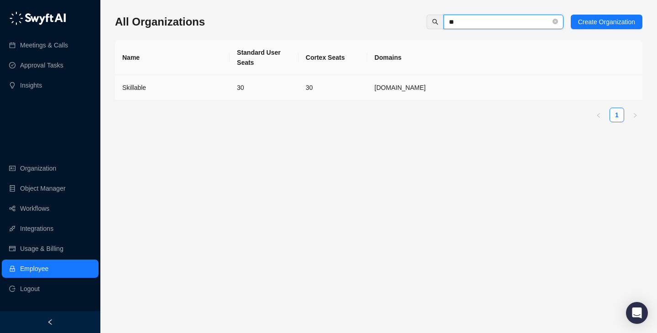
type input "**"
click at [264, 95] on td "30" at bounding box center [263, 87] width 69 height 25
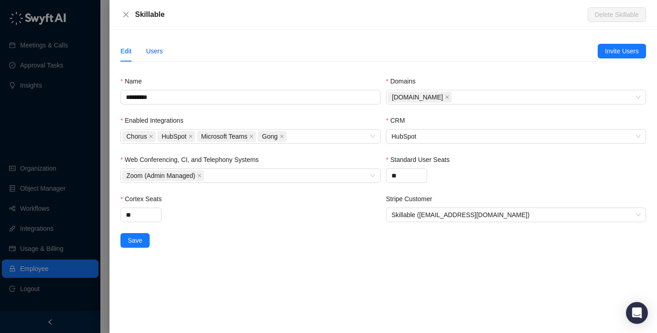
click at [158, 52] on div "Users" at bounding box center [154, 51] width 17 height 10
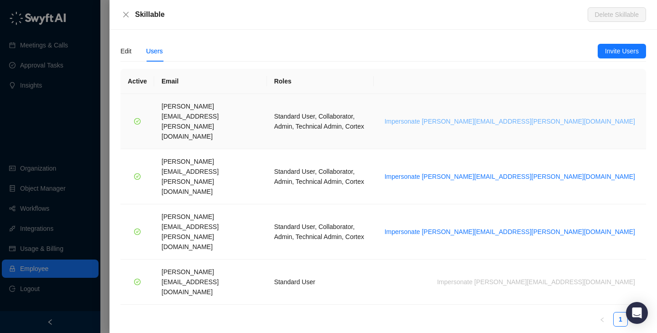
click at [575, 116] on span "Impersonate [PERSON_NAME][EMAIL_ADDRESS][PERSON_NAME][DOMAIN_NAME]" at bounding box center [509, 121] width 250 height 10
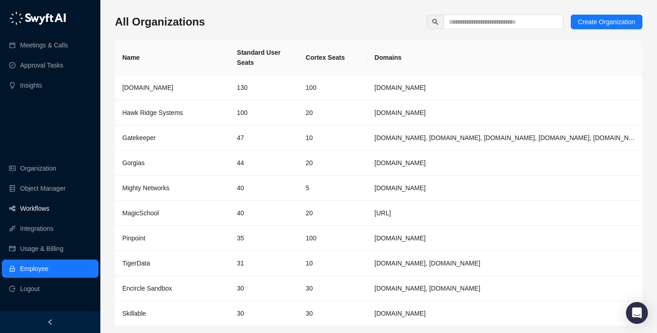
click at [49, 207] on link "Workflows" at bounding box center [34, 208] width 29 height 18
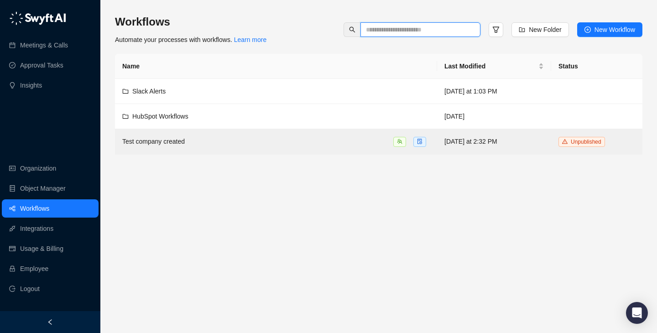
click at [378, 27] on input "text" at bounding box center [417, 30] width 102 height 10
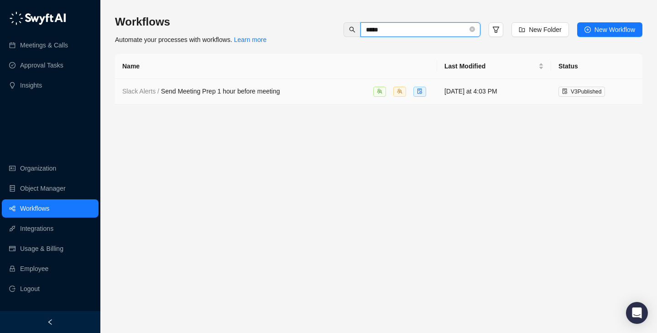
type input "*****"
click at [324, 95] on div "Slack Alerts / Send Meeting Prep 1 hour before meeting" at bounding box center [275, 91] width 307 height 10
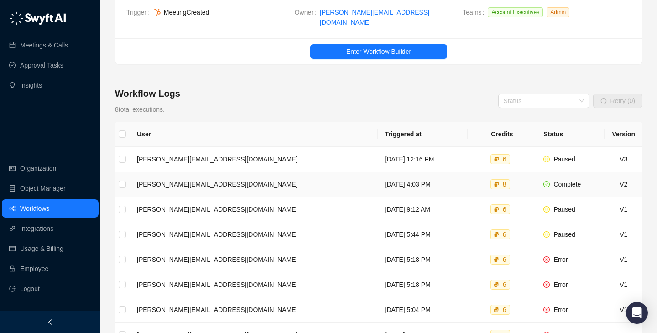
scroll to position [59, 0]
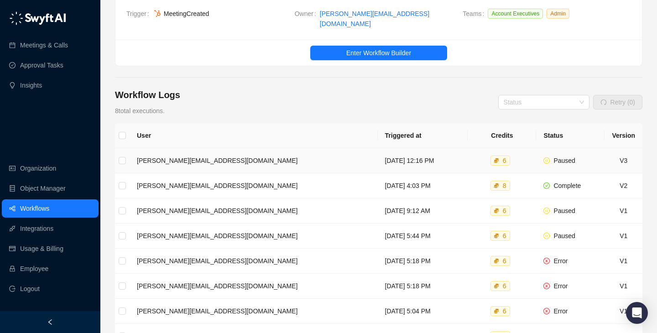
click at [398, 156] on td "Tuesday, 09/02/25, 12:16 PM" at bounding box center [423, 160] width 90 height 25
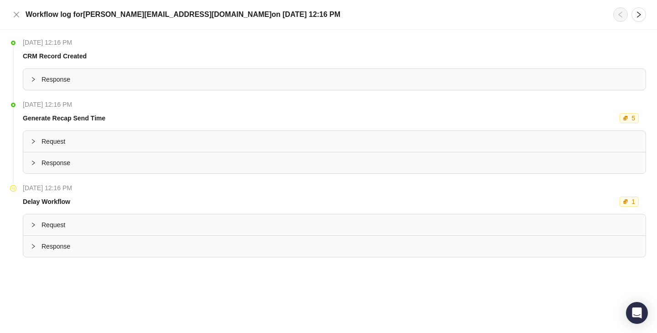
click at [155, 165] on span "Response" at bounding box center [339, 163] width 596 height 10
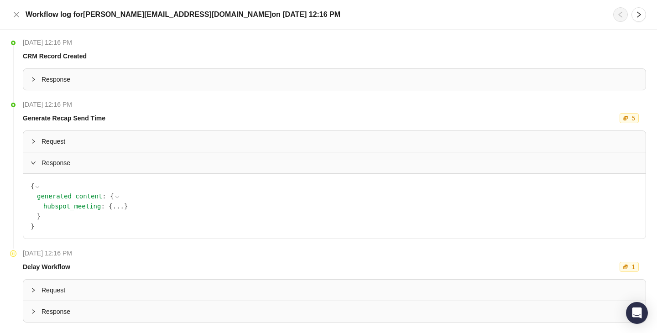
click at [113, 205] on button "..." at bounding box center [118, 206] width 11 height 10
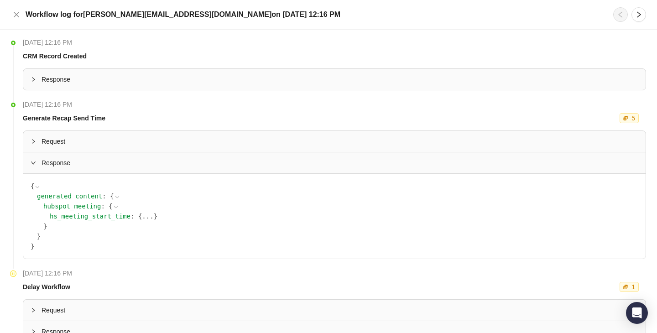
click at [150, 211] on button "..." at bounding box center [147, 216] width 11 height 10
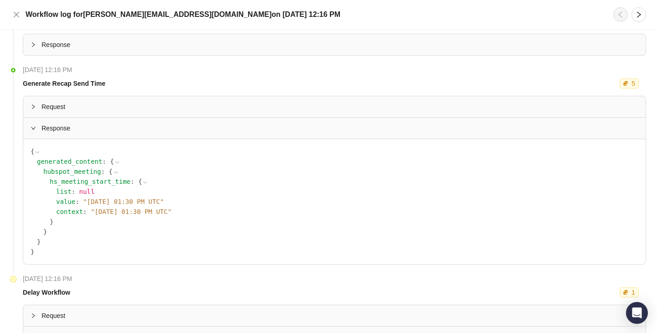
scroll to position [73, 0]
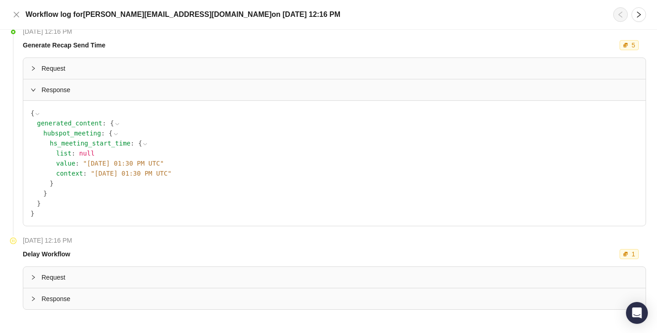
click at [233, 277] on span "Request" at bounding box center [339, 277] width 596 height 10
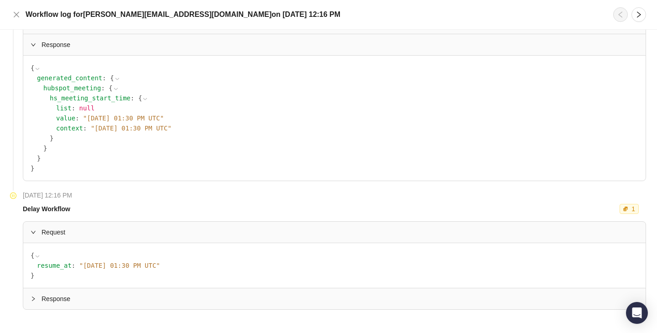
click at [229, 290] on div "Response" at bounding box center [334, 298] width 622 height 21
click at [17, 21] on div "Workflow log for jake@swyftai.com on Tuesday, 09/02/25, 12:16 PM" at bounding box center [328, 14] width 635 height 15
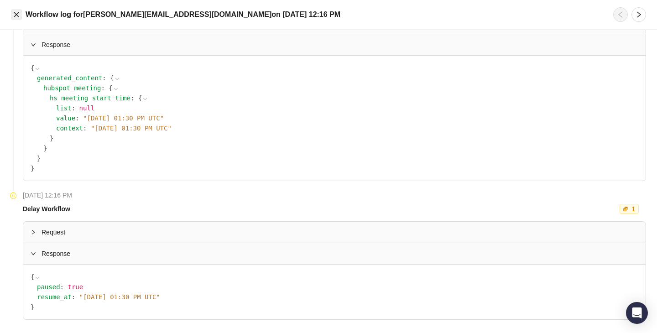
click at [17, 16] on icon "close" at bounding box center [16, 14] width 7 height 7
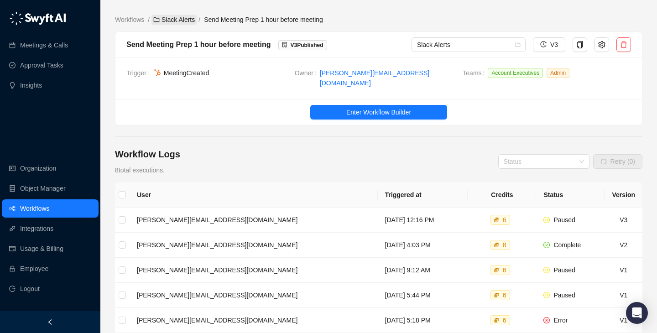
click at [188, 17] on link "Slack Alerts" at bounding box center [173, 20] width 45 height 10
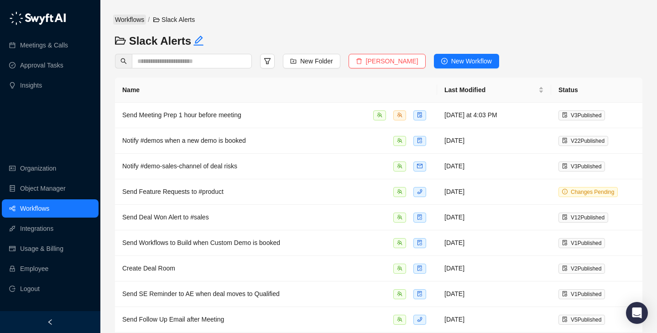
click at [138, 24] on link "Workflows" at bounding box center [129, 20] width 33 height 10
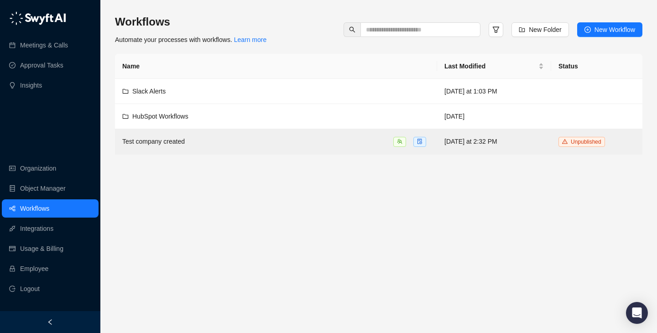
click at [319, 191] on main "Workflows Automate your processes with workflows. Learn more New Folder New Wor…" at bounding box center [378, 170] width 527 height 311
click at [48, 270] on link "Employee" at bounding box center [34, 268] width 28 height 18
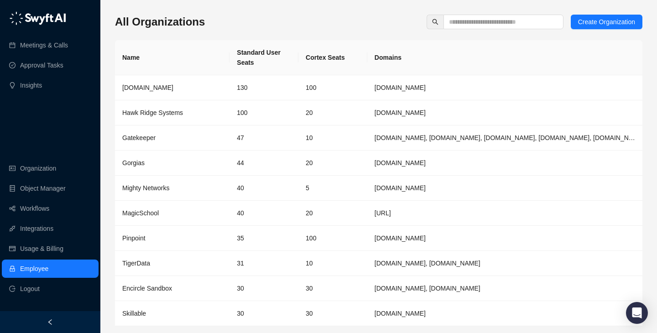
click at [474, 11] on div "All Organizations Create Organization Name Standard User Seats Cortex Seats Dom…" at bounding box center [378, 181] width 527 height 348
click at [480, 22] on input "text" at bounding box center [500, 22] width 102 height 10
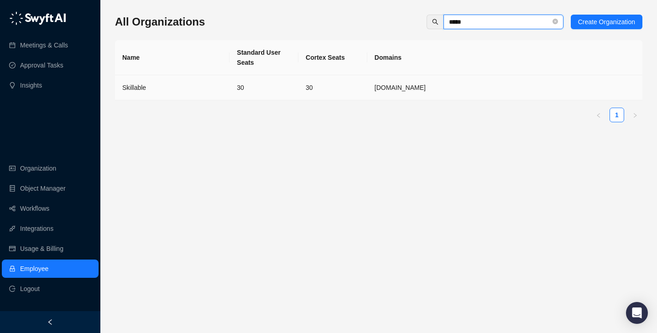
type input "*****"
click at [307, 80] on td "30" at bounding box center [332, 87] width 69 height 25
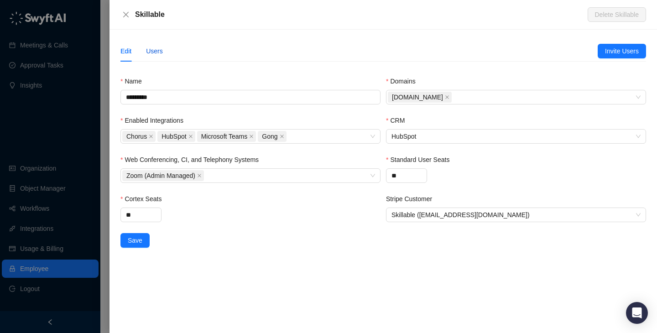
click at [162, 55] on div "Users" at bounding box center [154, 51] width 17 height 10
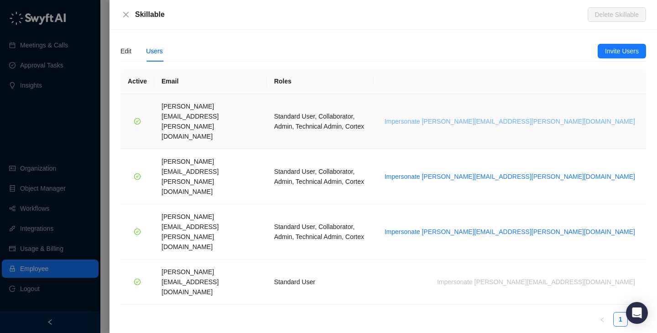
click at [560, 116] on span "Impersonate [PERSON_NAME][EMAIL_ADDRESS][PERSON_NAME][DOMAIN_NAME]" at bounding box center [509, 121] width 250 height 10
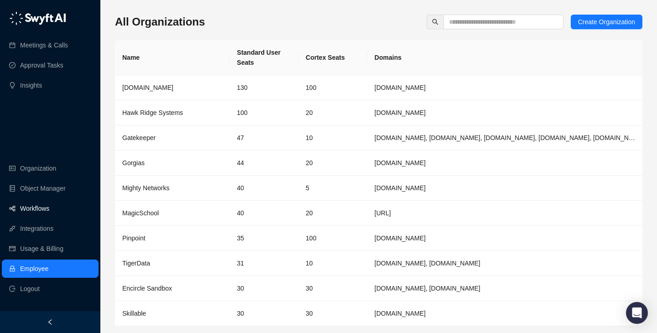
click at [38, 205] on link "Workflows" at bounding box center [34, 208] width 29 height 18
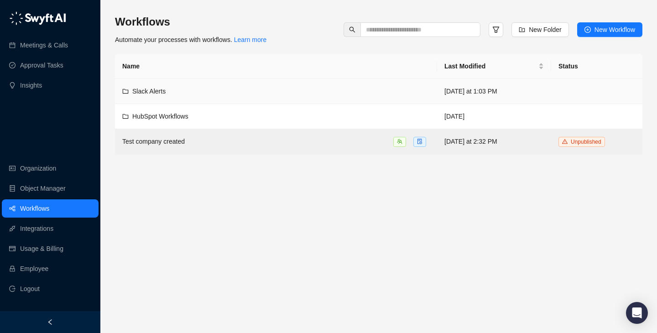
click at [291, 93] on div "Slack Alerts" at bounding box center [275, 91] width 307 height 10
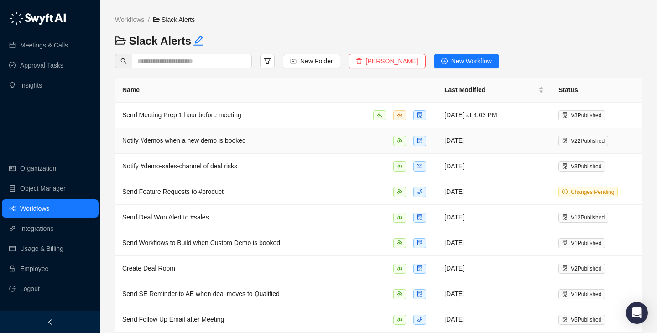
click at [311, 142] on div "Notify #demos when a new demo is booked" at bounding box center [275, 140] width 307 height 10
click at [48, 271] on link "Employee" at bounding box center [34, 268] width 28 height 18
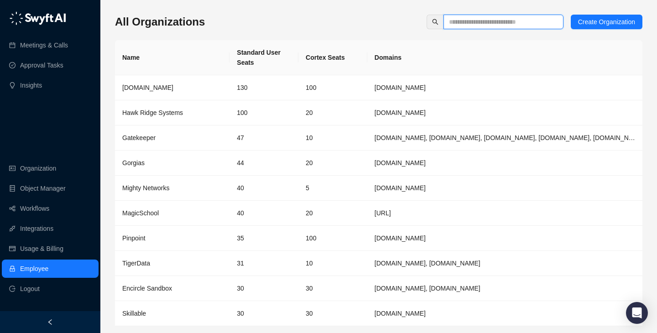
click at [472, 24] on input "text" at bounding box center [500, 22] width 102 height 10
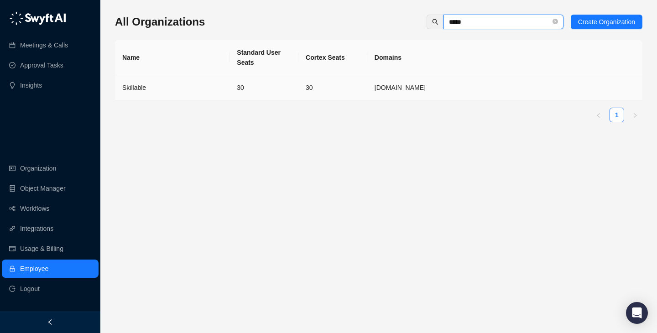
type input "*****"
click at [368, 94] on td "[DOMAIN_NAME]" at bounding box center [504, 87] width 275 height 25
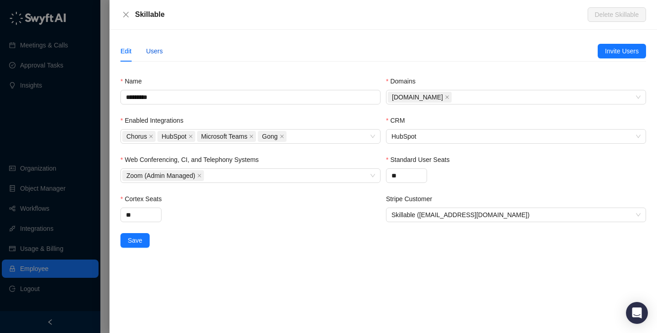
click at [146, 47] on div "Users" at bounding box center [154, 51] width 17 height 10
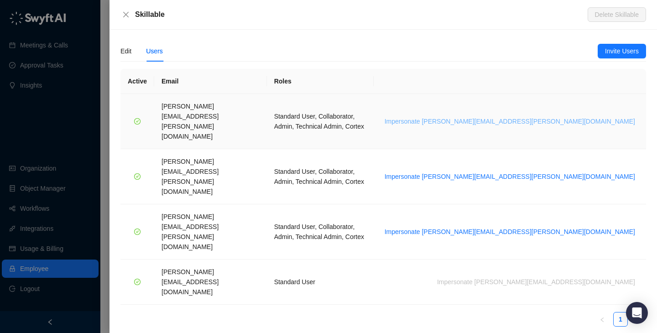
click at [562, 116] on span "Impersonate brian.olsen@skillable.com" at bounding box center [509, 121] width 250 height 10
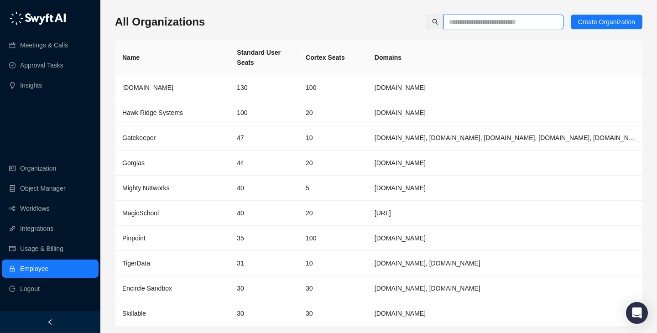
click at [485, 23] on input "text" at bounding box center [500, 22] width 102 height 10
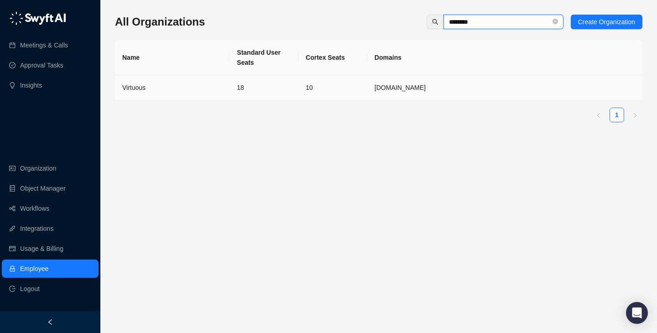
type input "********"
click at [240, 92] on td "18" at bounding box center [263, 87] width 69 height 25
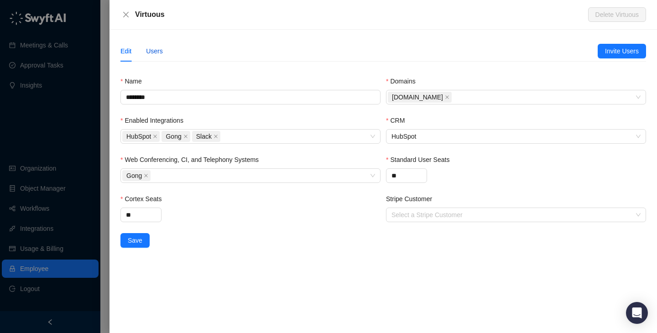
click at [156, 52] on div "Users" at bounding box center [154, 51] width 17 height 10
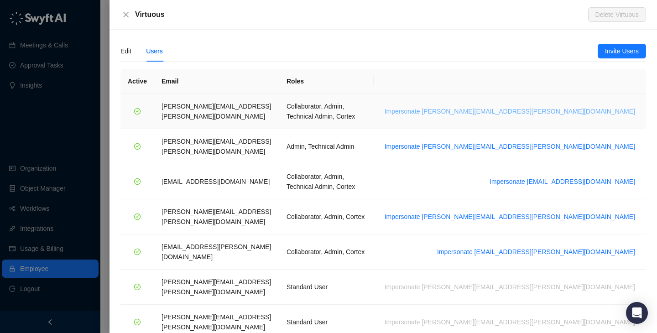
click at [581, 108] on span "Impersonate [PERSON_NAME][EMAIL_ADDRESS][PERSON_NAME][DOMAIN_NAME]" at bounding box center [509, 111] width 250 height 10
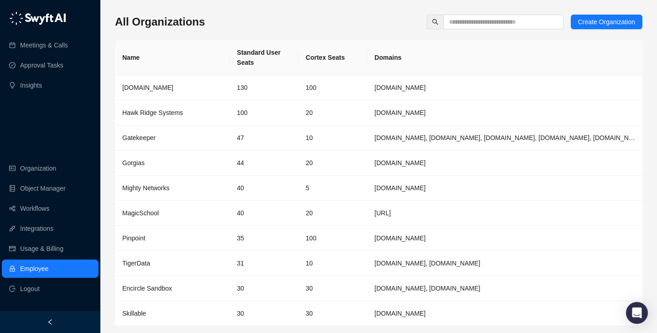
click at [47, 270] on link "Employee" at bounding box center [34, 268] width 28 height 18
click at [472, 21] on input "text" at bounding box center [500, 22] width 102 height 10
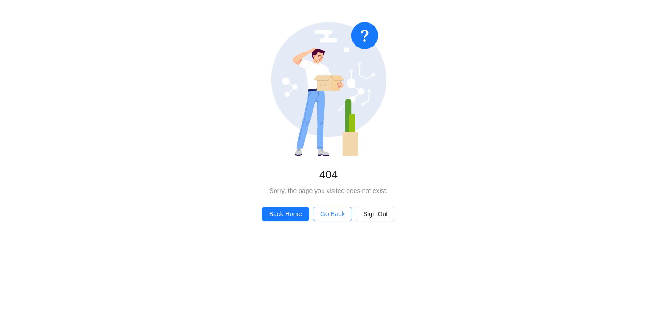
click at [326, 220] on button "Go Back" at bounding box center [332, 214] width 39 height 15
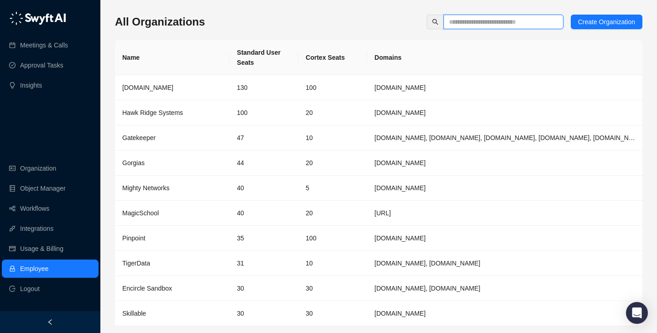
click at [518, 23] on input "text" at bounding box center [500, 22] width 102 height 10
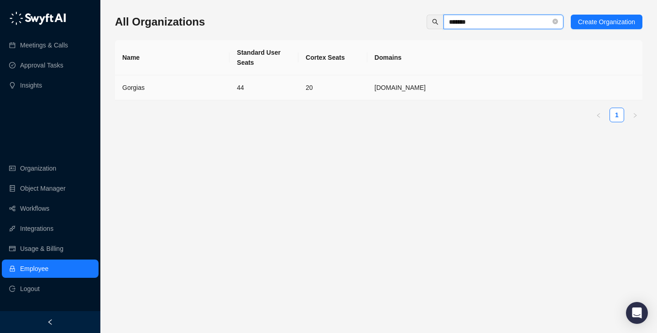
type input "*******"
click at [184, 91] on div "Gorgias" at bounding box center [172, 88] width 100 height 10
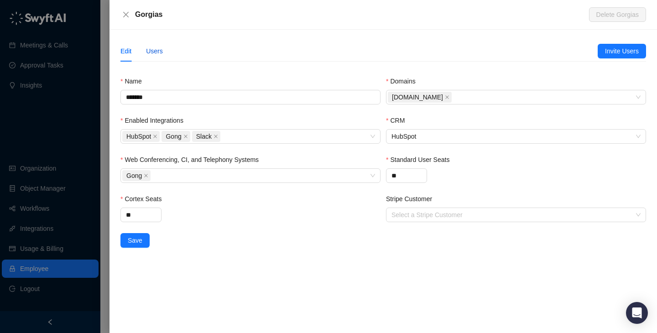
click at [155, 53] on div "Users" at bounding box center [154, 51] width 17 height 10
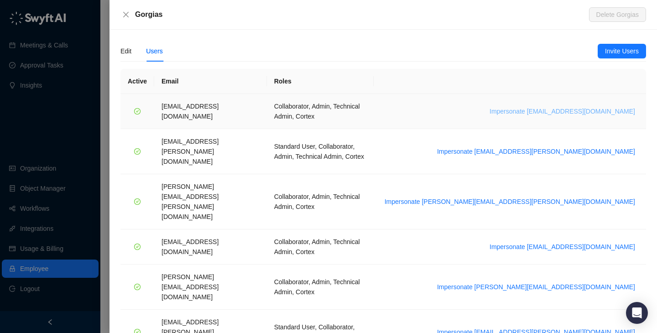
click at [570, 106] on span "Impersonate [EMAIL_ADDRESS][DOMAIN_NAME]" at bounding box center [561, 111] width 145 height 10
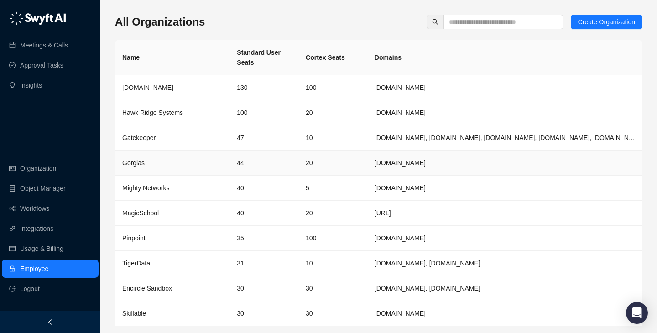
click at [241, 159] on td "44" at bounding box center [263, 162] width 69 height 25
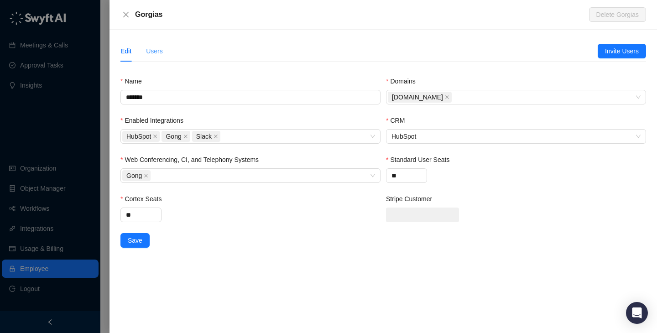
click at [157, 46] on div "Users" at bounding box center [154, 51] width 17 height 21
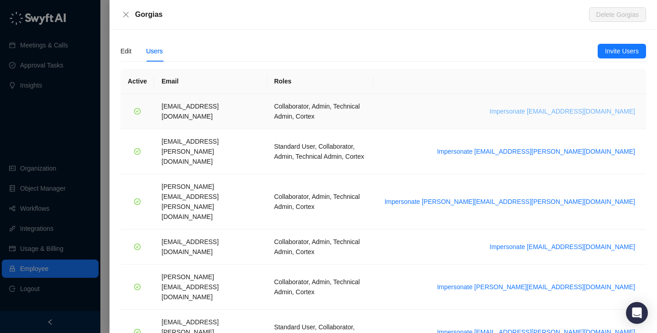
click at [584, 106] on span "Impersonate arash.akhiani@gorgias.com" at bounding box center [561, 111] width 145 height 10
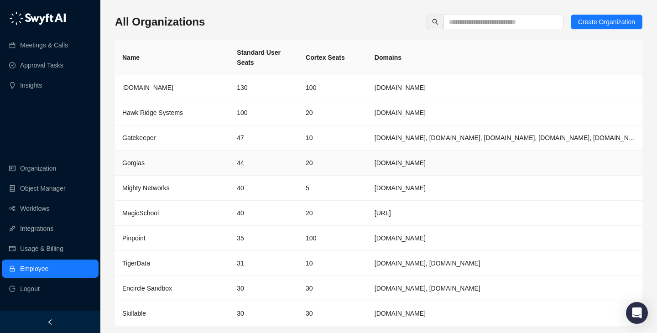
click at [227, 139] on td "Gatekeeper" at bounding box center [172, 137] width 114 height 25
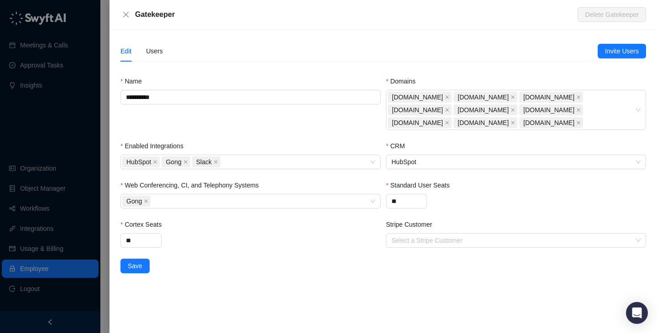
click at [168, 60] on div "Edit Users" at bounding box center [358, 51] width 477 height 21
click at [162, 54] on div "Users" at bounding box center [154, 51] width 17 height 10
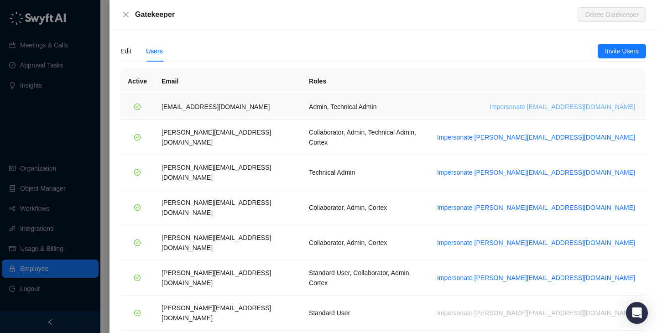
click at [543, 103] on span "Impersonate bart.m@gatekeeperhq.com" at bounding box center [561, 107] width 145 height 10
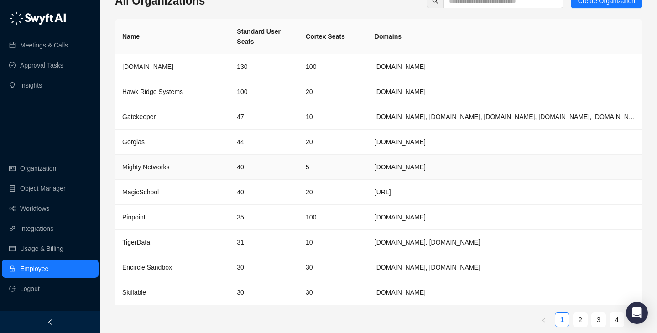
scroll to position [30, 0]
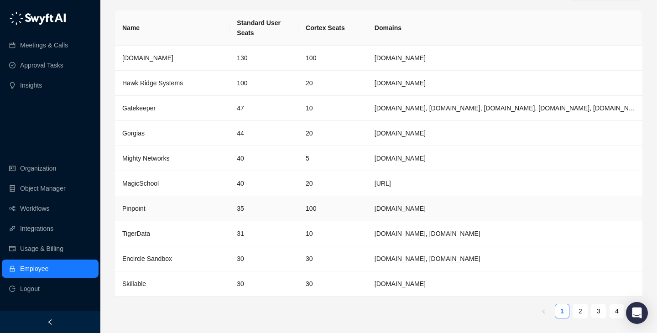
click at [283, 211] on td "35" at bounding box center [263, 208] width 69 height 25
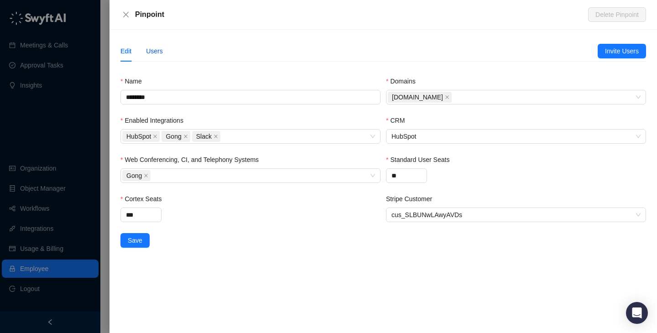
click at [148, 50] on div "Users" at bounding box center [154, 51] width 17 height 10
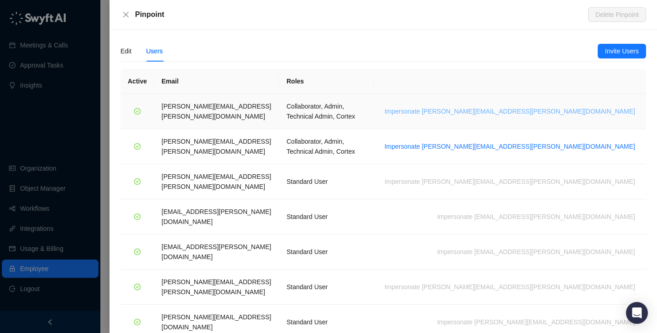
click at [591, 109] on span "Impersonate freddie.hammond@pinpointhq.com" at bounding box center [509, 111] width 250 height 10
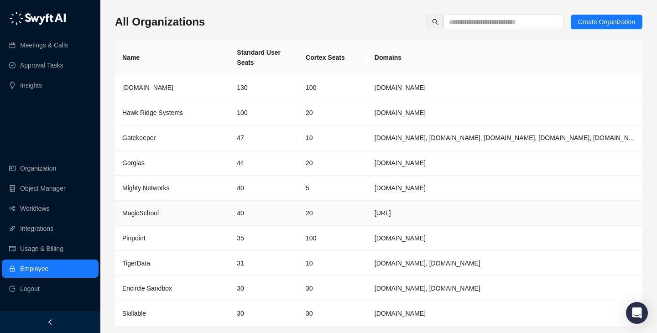
scroll to position [30, 0]
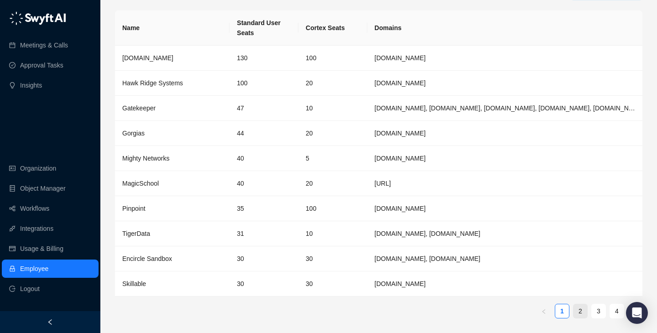
click at [579, 314] on link "2" at bounding box center [580, 311] width 14 height 14
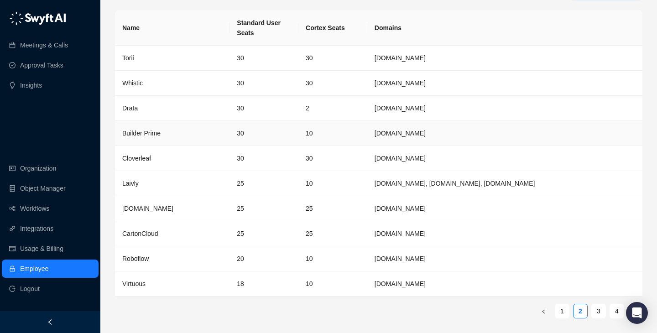
click at [284, 140] on td "30" at bounding box center [263, 133] width 69 height 25
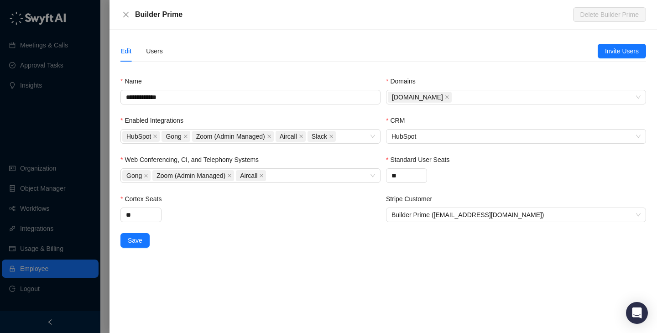
click at [164, 52] on div "Edit Users" at bounding box center [358, 51] width 477 height 21
click at [160, 52] on div "Users" at bounding box center [154, 51] width 17 height 10
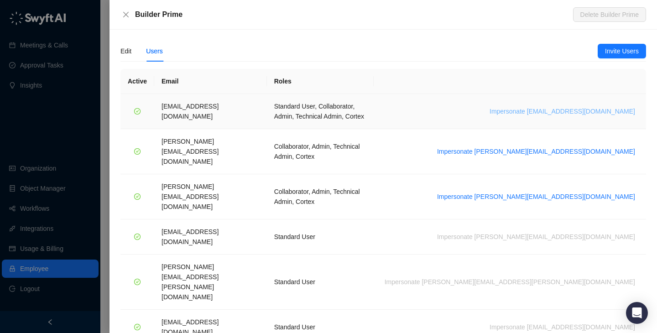
click at [601, 109] on span "Impersonate ali@builderprime.com" at bounding box center [561, 111] width 145 height 10
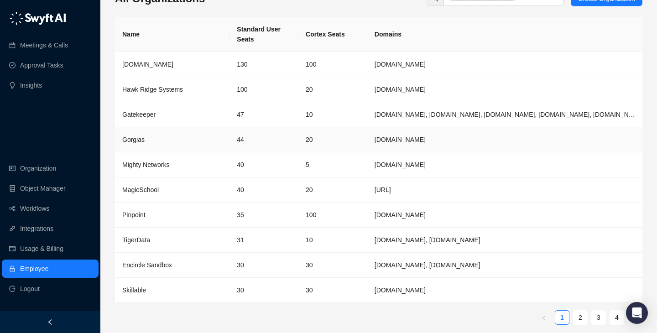
scroll to position [30, 0]
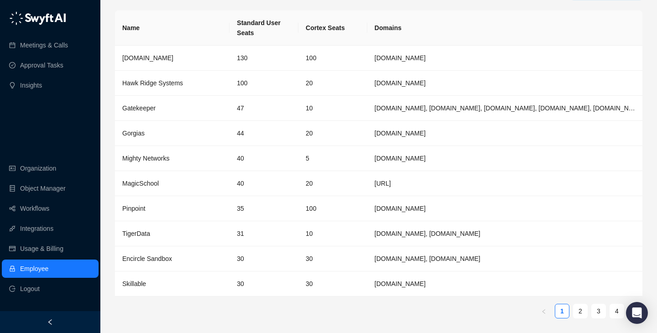
click at [607, 310] on ul "1 2 3 4" at bounding box center [378, 311] width 527 height 15
click at [592, 310] on link "3" at bounding box center [598, 311] width 14 height 14
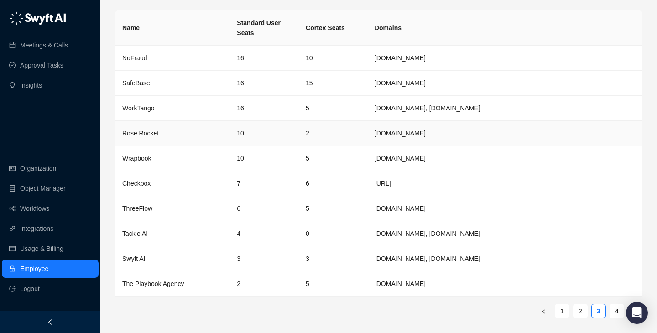
click at [305, 128] on td "2" at bounding box center [332, 133] width 69 height 25
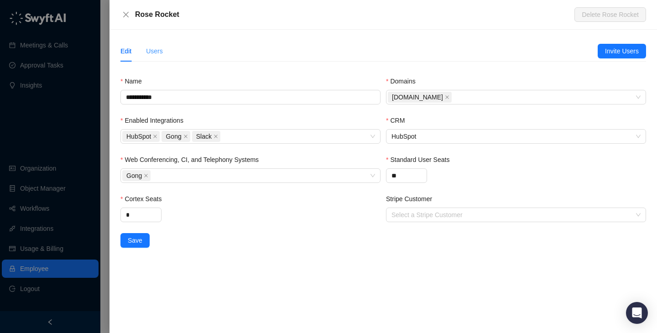
click at [159, 44] on div "Users" at bounding box center [154, 51] width 17 height 21
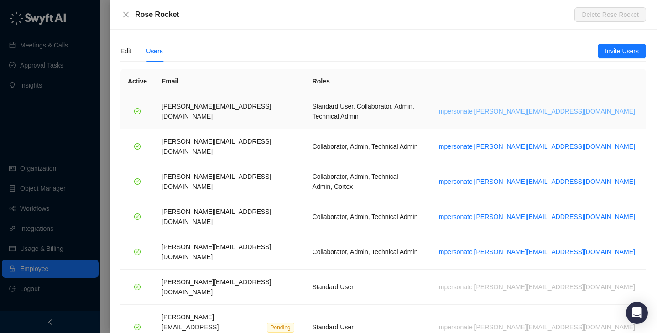
click at [585, 107] on span "Impersonate [PERSON_NAME][EMAIL_ADDRESS][DOMAIN_NAME]" at bounding box center [536, 111] width 198 height 10
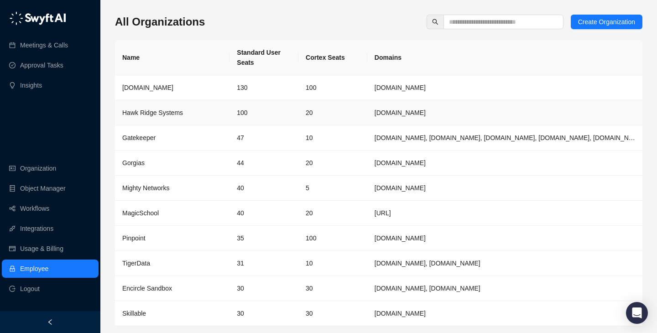
scroll to position [30, 0]
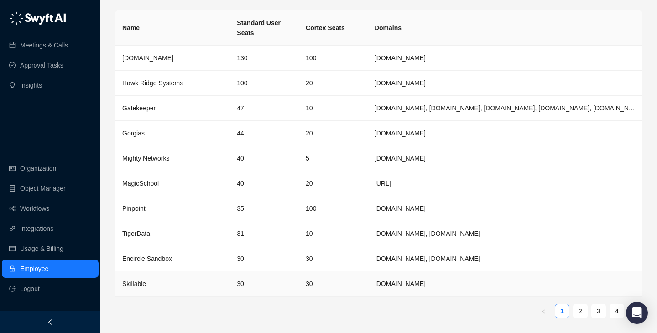
click at [216, 288] on td "Skillable" at bounding box center [172, 283] width 114 height 25
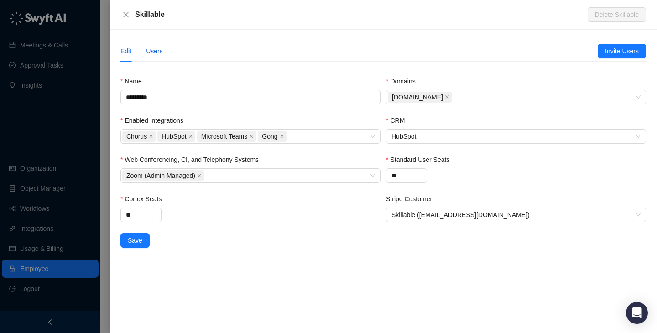
click at [155, 51] on div "Users" at bounding box center [154, 51] width 17 height 10
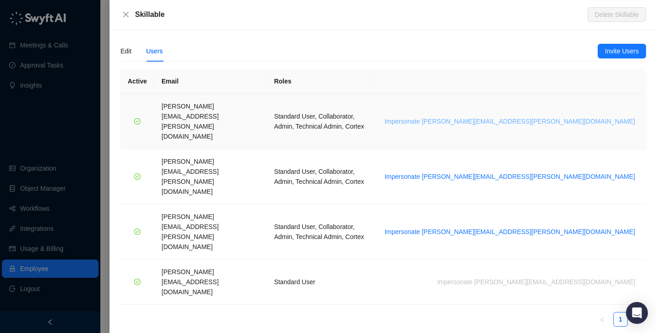
click at [541, 116] on span "Impersonate brian.olsen@skillable.com" at bounding box center [509, 121] width 250 height 10
